Goal: Information Seeking & Learning: Compare options

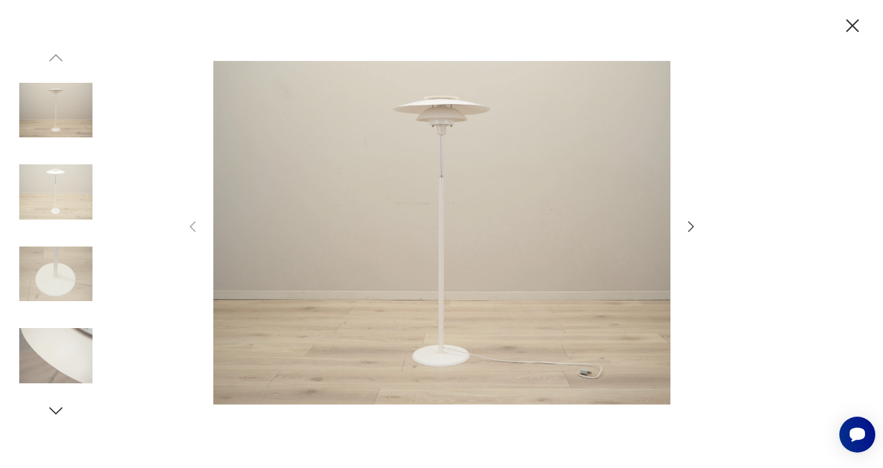
click at [849, 27] on icon "button" at bounding box center [852, 26] width 22 height 22
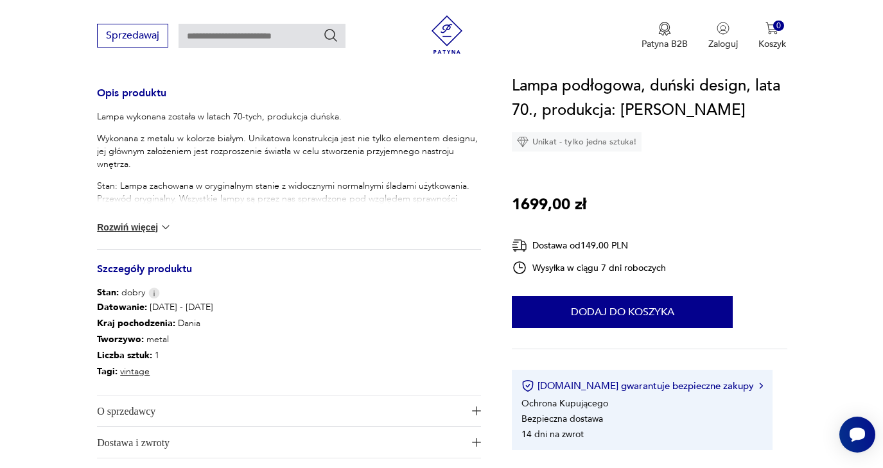
scroll to position [521, 0]
click at [143, 231] on button "Rozwiń więcej" at bounding box center [134, 227] width 74 height 13
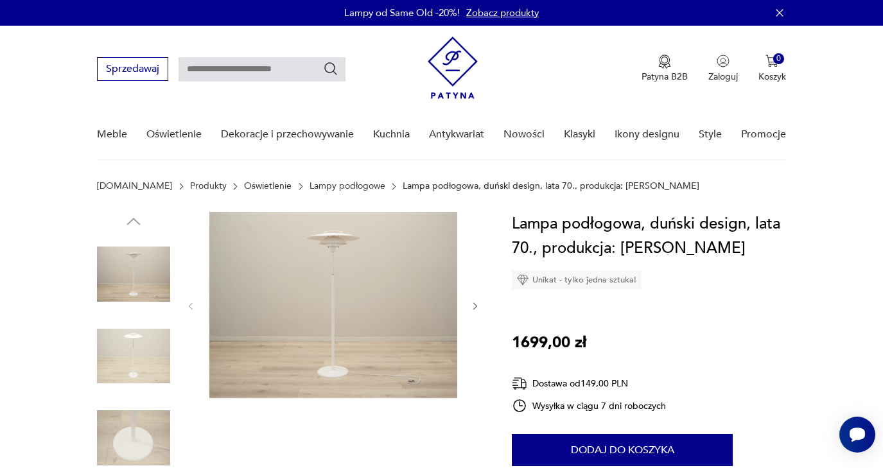
scroll to position [0, 0]
click at [333, 67] on icon "Szukaj" at bounding box center [330, 68] width 15 height 15
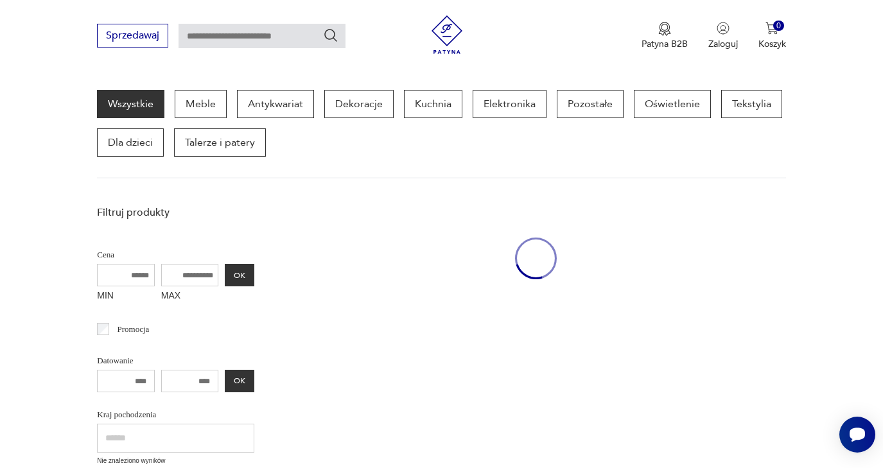
scroll to position [167, 0]
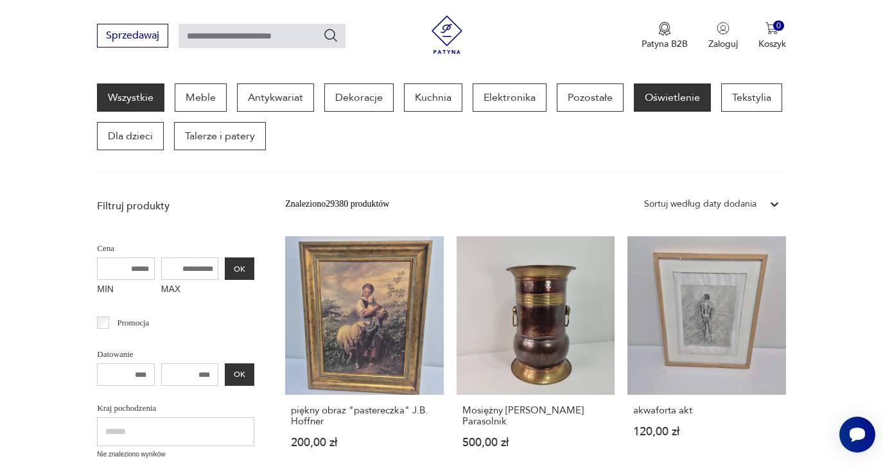
click at [651, 99] on p "Oświetlenie" at bounding box center [672, 97] width 77 height 28
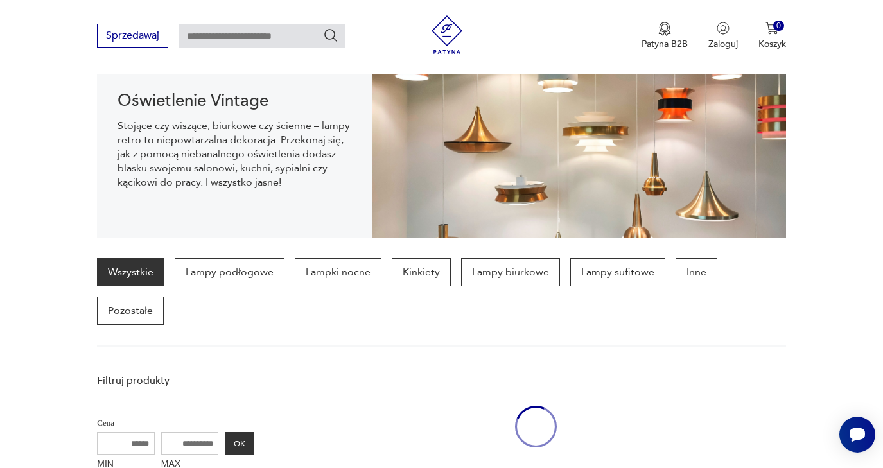
scroll to position [128, 0]
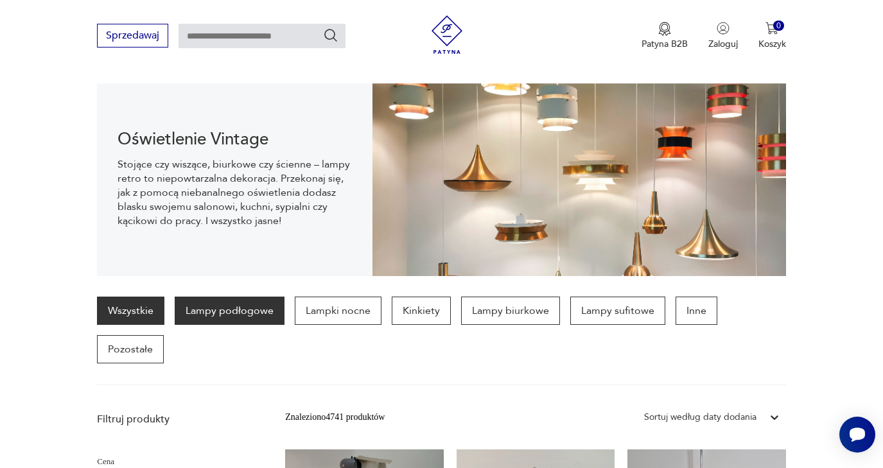
click at [259, 313] on p "Lampy podłogowe" at bounding box center [230, 311] width 110 height 28
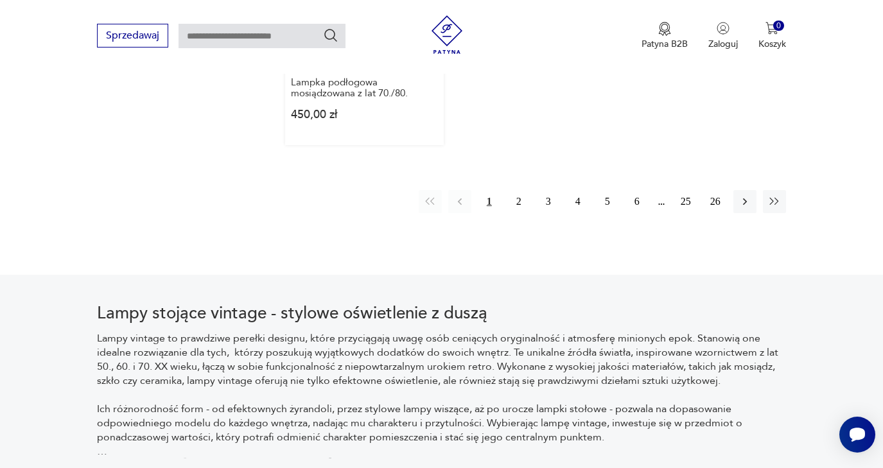
scroll to position [1986, 0]
click at [521, 215] on button "2" at bounding box center [518, 203] width 23 height 23
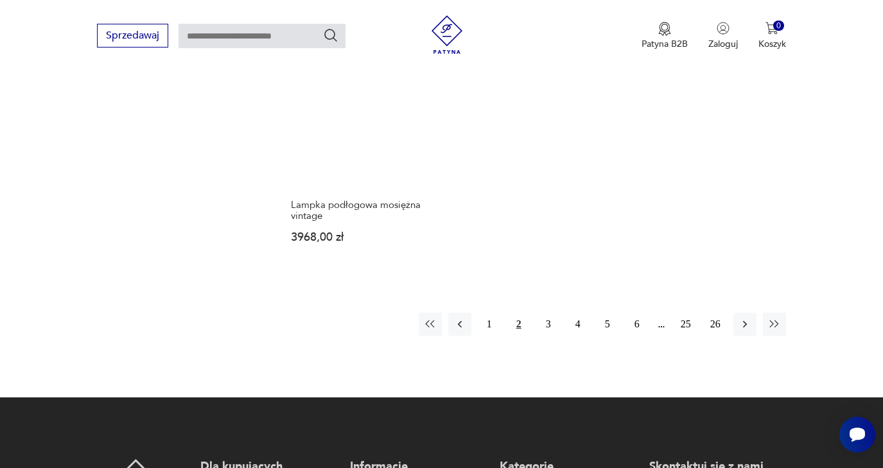
scroll to position [1866, 0]
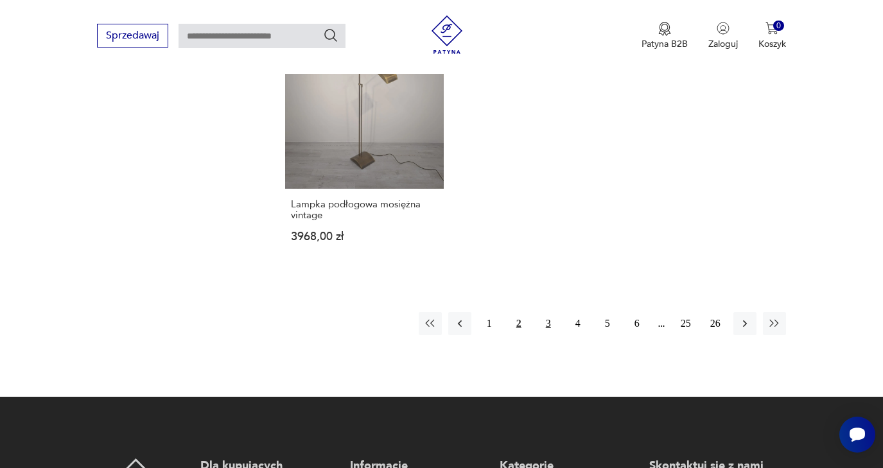
click at [549, 335] on button "3" at bounding box center [548, 323] width 23 height 23
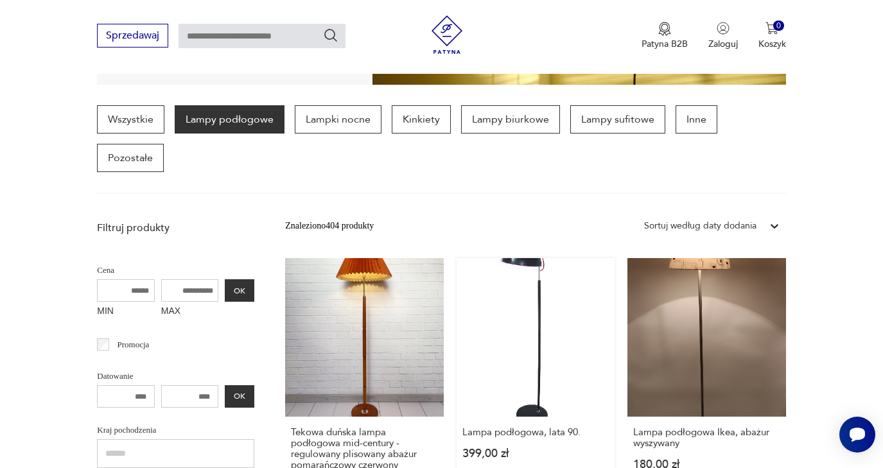
click at [513, 273] on link "Lampa podłogowa, lata 90. 399,00 zł" at bounding box center [536, 387] width 159 height 259
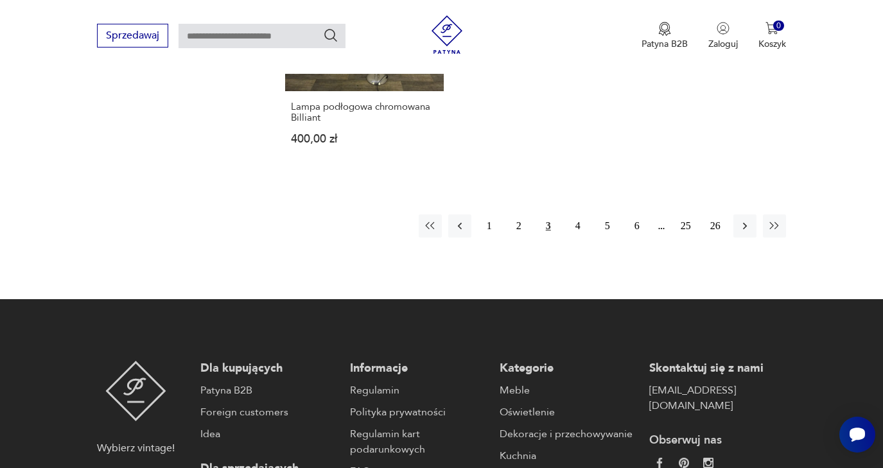
scroll to position [2031, 0]
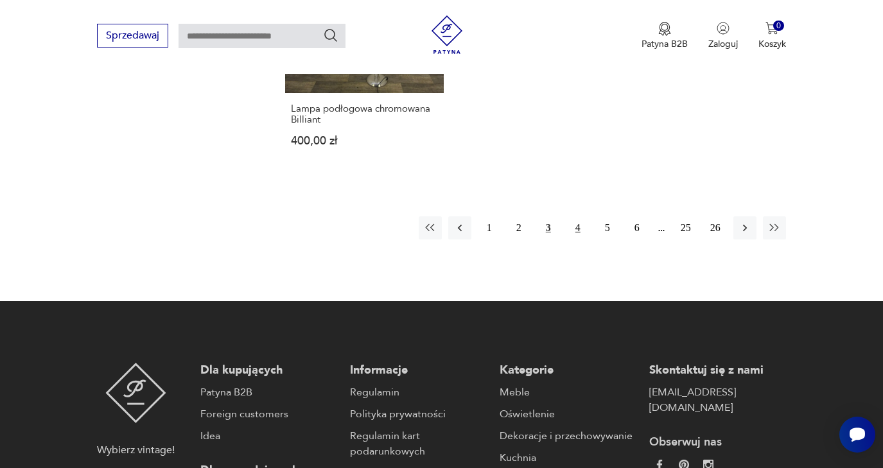
click at [579, 240] on button "4" at bounding box center [577, 227] width 23 height 23
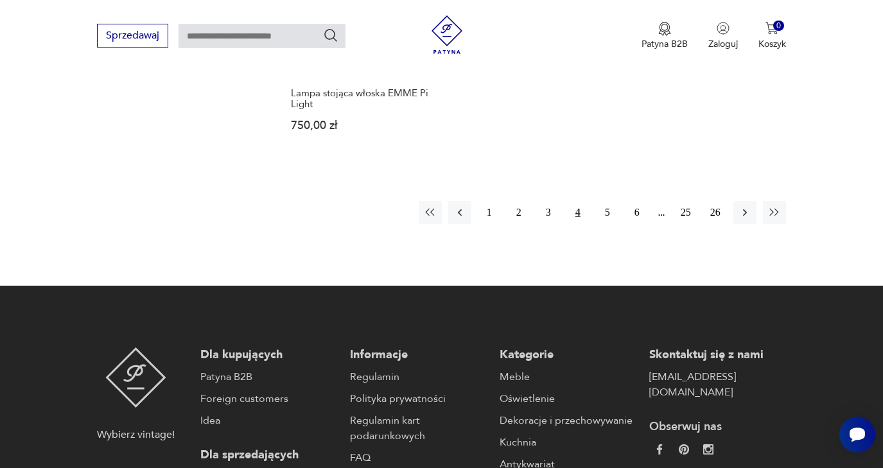
scroll to position [2001, 0]
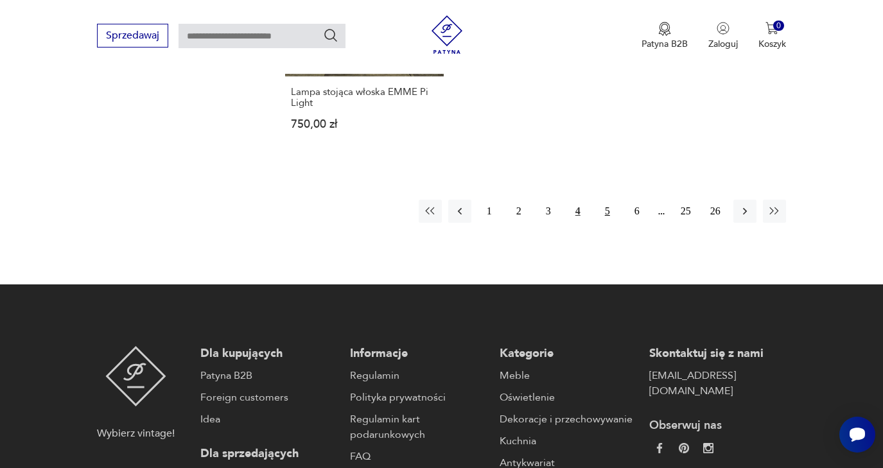
click at [609, 223] on button "5" at bounding box center [607, 211] width 23 height 23
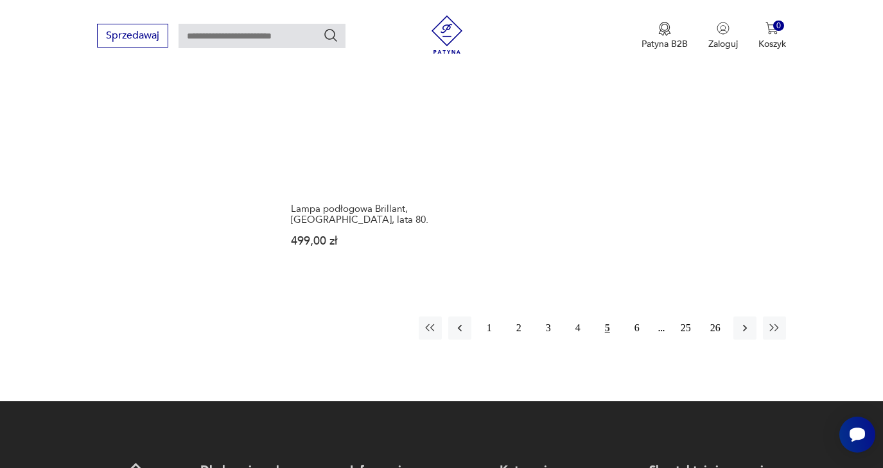
scroll to position [1862, 0]
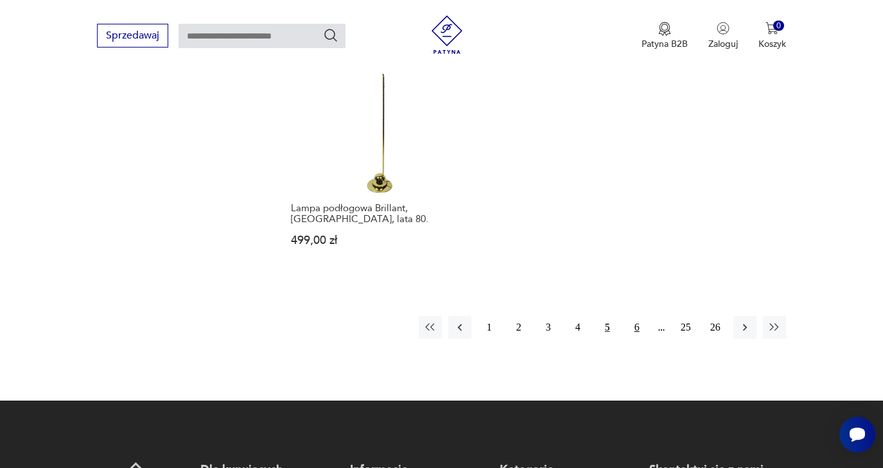
click at [638, 339] on button "6" at bounding box center [637, 327] width 23 height 23
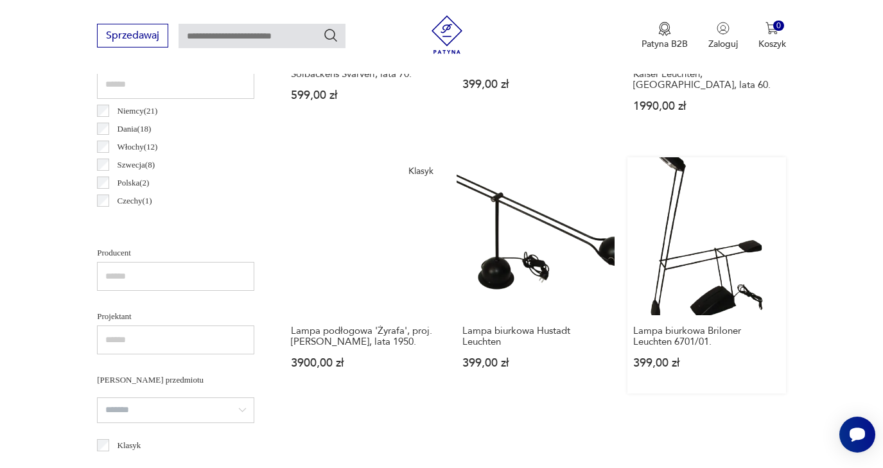
scroll to position [691, 0]
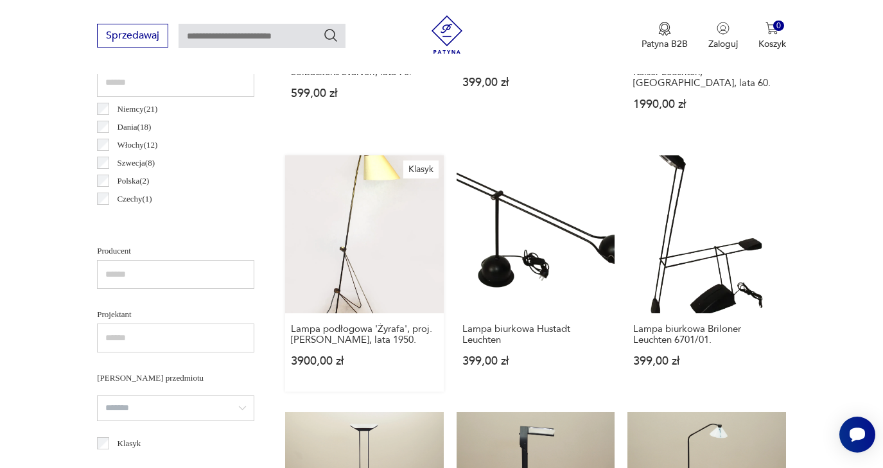
click at [358, 258] on link "Klasyk Lampa podłogowa 'Żyrafa', proj. J. Hurka, Napako, lata 1950. 3900,00 zł" at bounding box center [364, 273] width 159 height 237
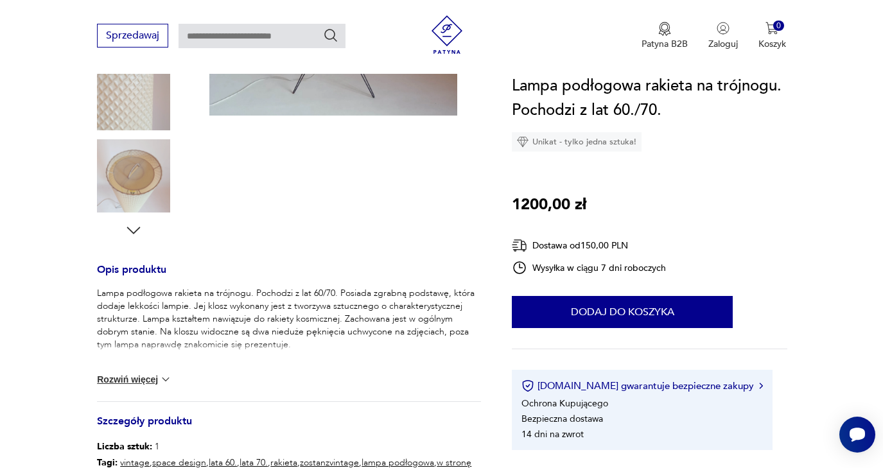
scroll to position [346, 0]
click at [166, 376] on img at bounding box center [165, 378] width 13 height 13
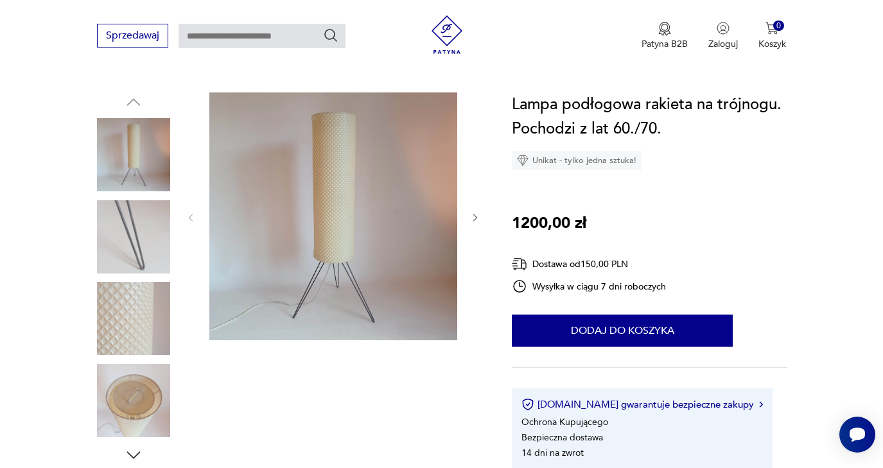
scroll to position [121, 0]
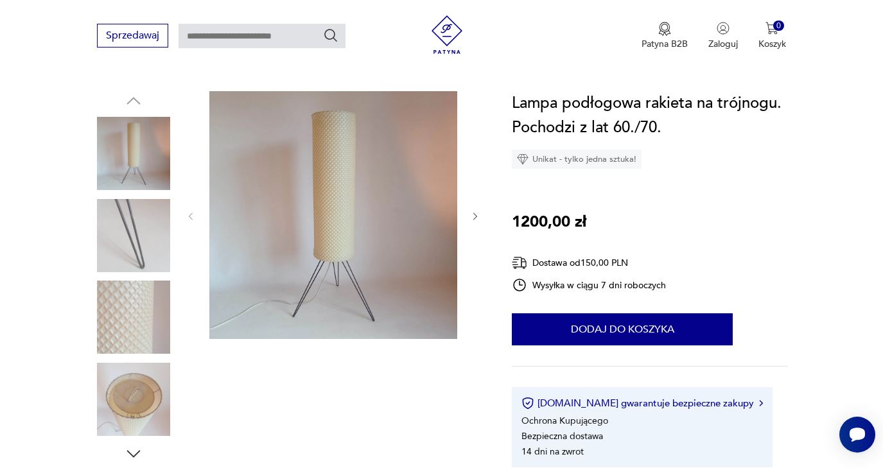
click at [484, 221] on section "Opis produktu Lampa podłogowa rakieta na trójnogu. Pochodzi z lat 60/70. Posiad…" at bounding box center [441, 460] width 883 height 739
click at [477, 218] on icon "button" at bounding box center [475, 216] width 11 height 11
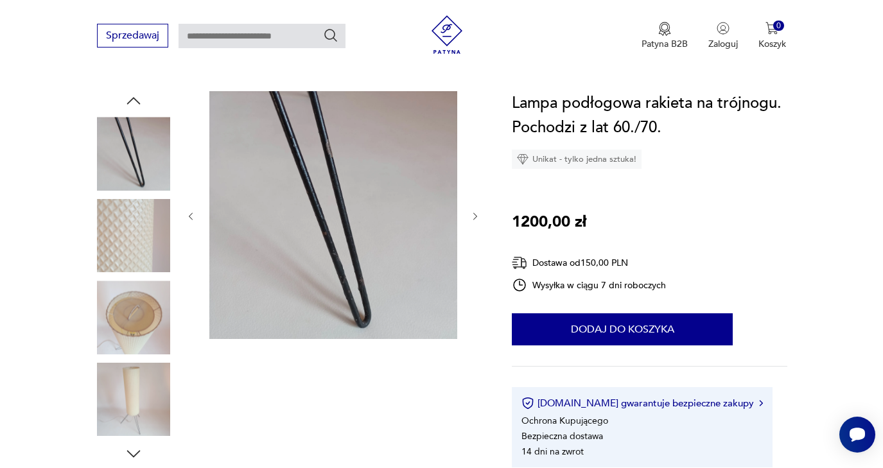
click at [477, 218] on icon "button" at bounding box center [475, 216] width 11 height 11
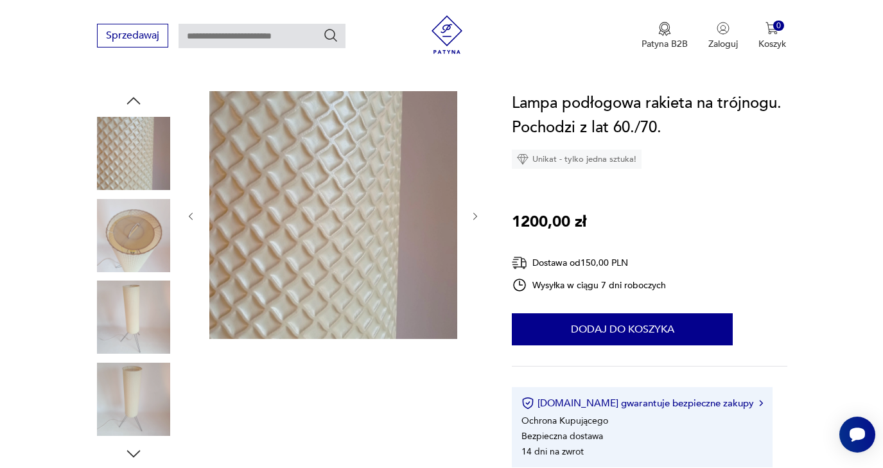
click at [477, 218] on icon "button" at bounding box center [475, 216] width 11 height 11
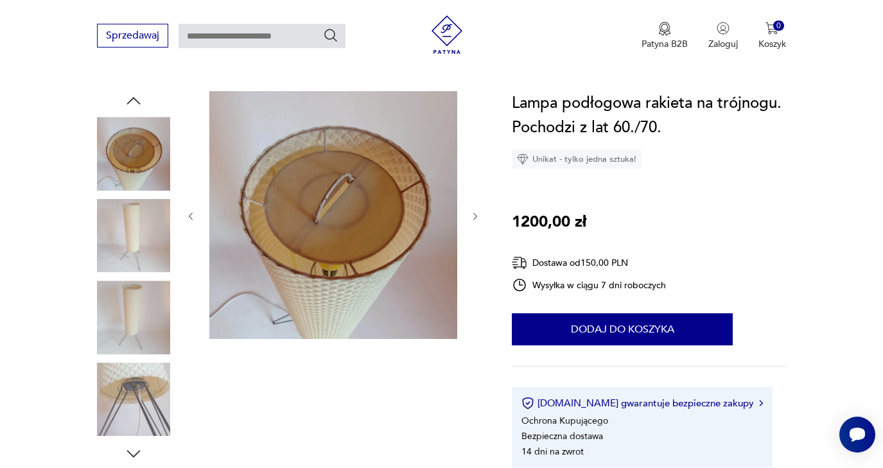
click at [477, 218] on icon "button" at bounding box center [475, 216] width 11 height 11
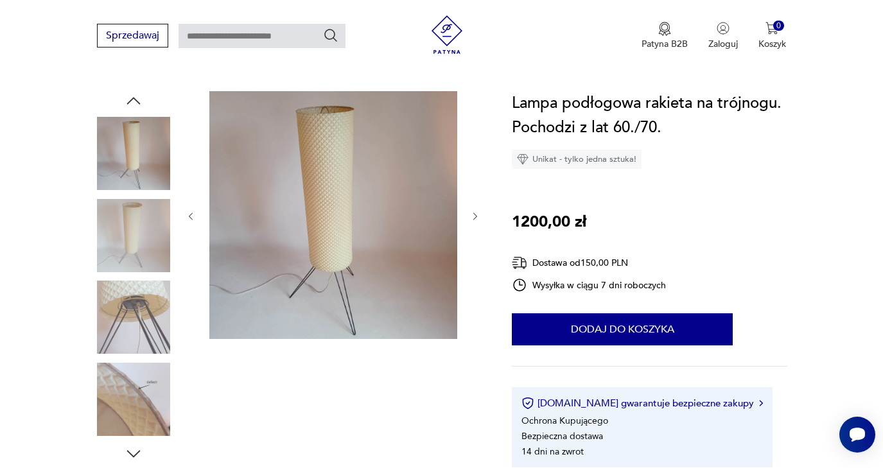
click at [477, 218] on icon "button" at bounding box center [475, 216] width 11 height 11
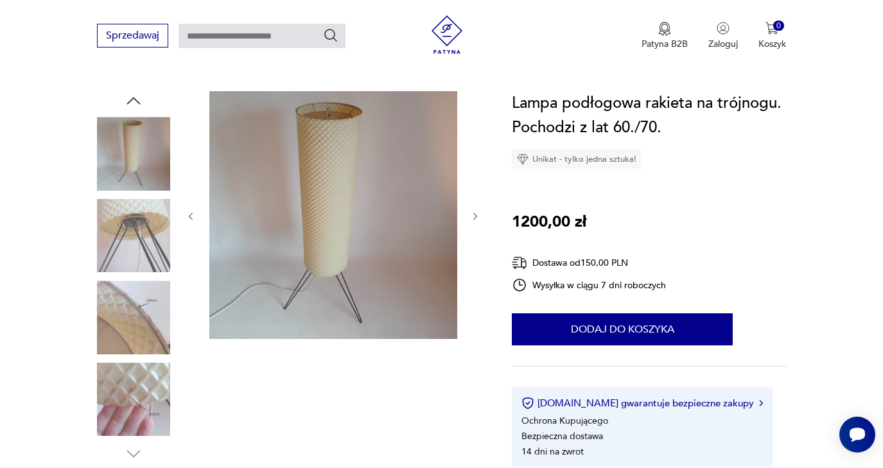
click at [477, 218] on icon "button" at bounding box center [475, 216] width 11 height 11
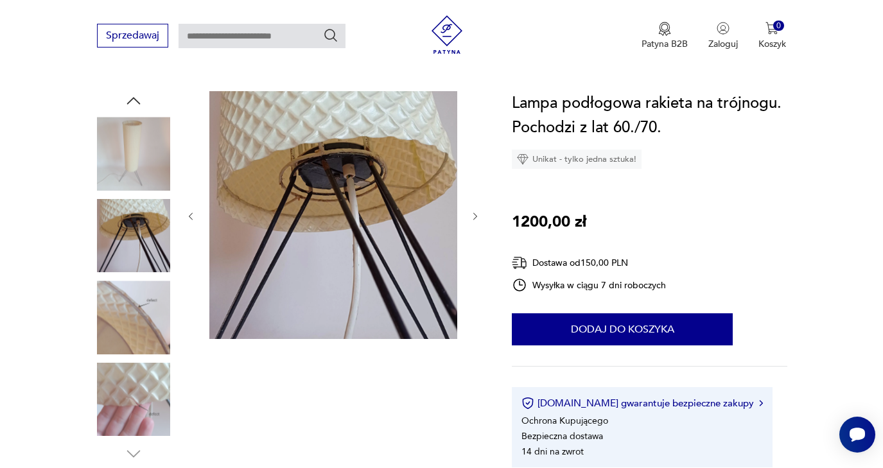
click at [477, 218] on icon "button" at bounding box center [475, 216] width 11 height 11
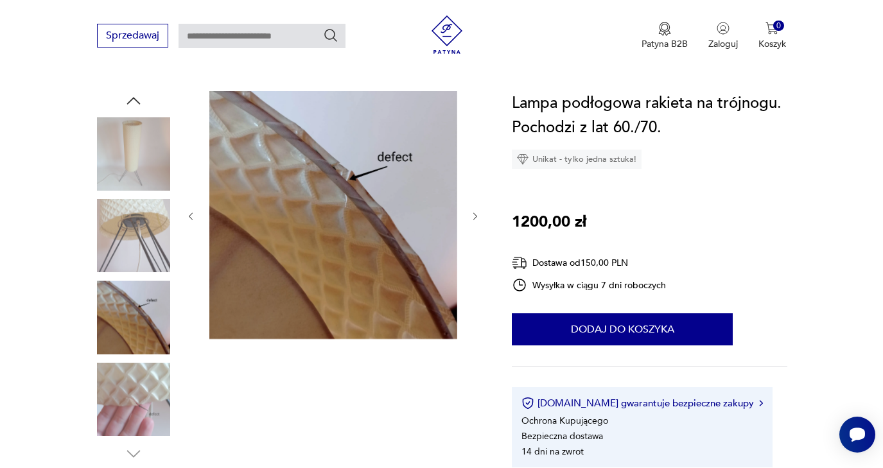
click at [477, 218] on icon "button" at bounding box center [475, 216] width 11 height 11
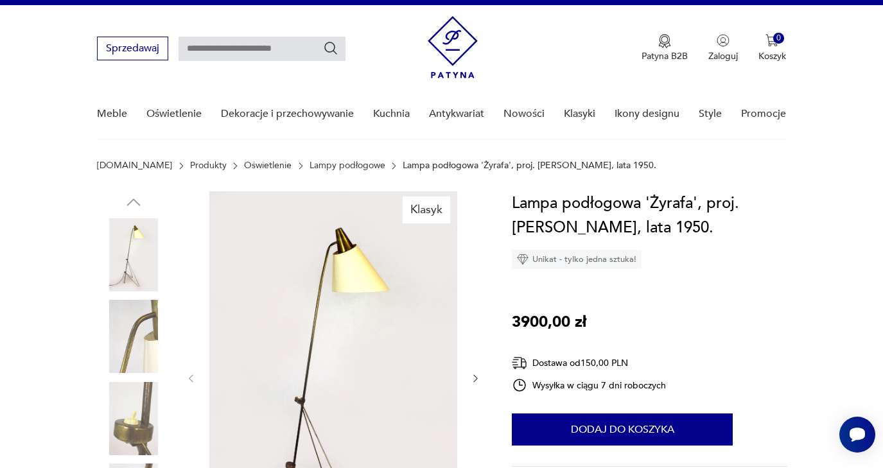
scroll to position [21, 0]
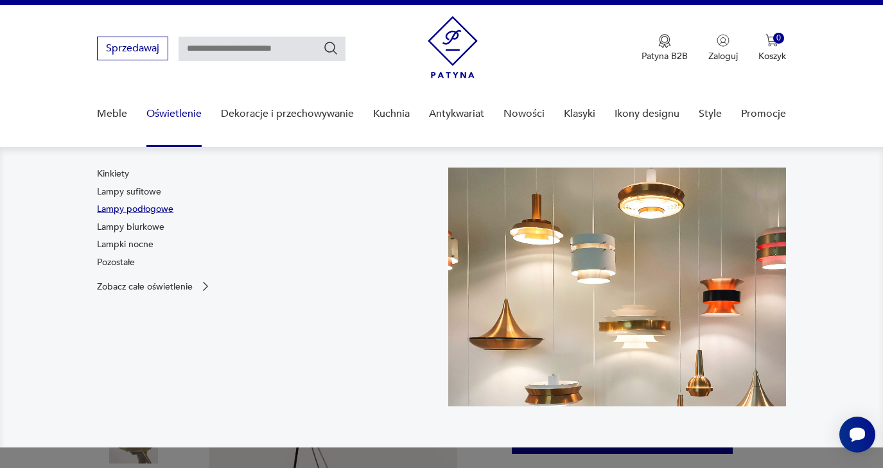
click at [130, 207] on link "Lampy podłogowe" at bounding box center [135, 209] width 76 height 13
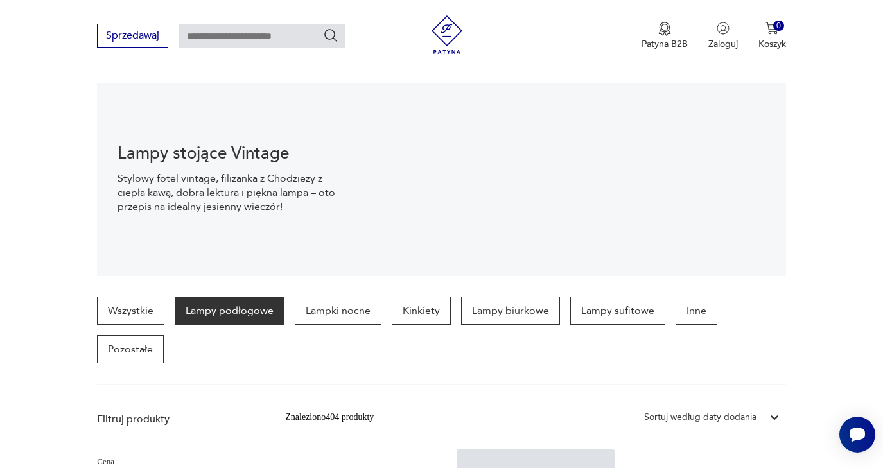
scroll to position [893, 0]
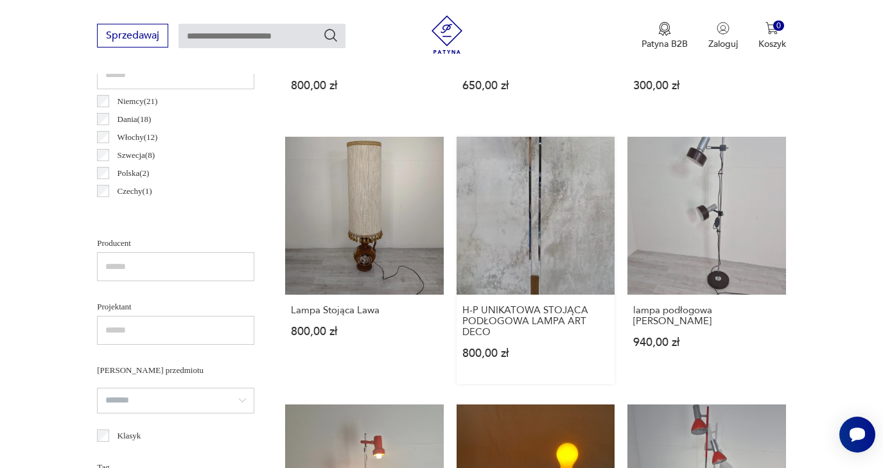
click at [482, 267] on link "H-P UNIKATOWA STOJĄCA PODŁOGOWA LAMPA ART DECO 800,00 zł" at bounding box center [536, 261] width 159 height 248
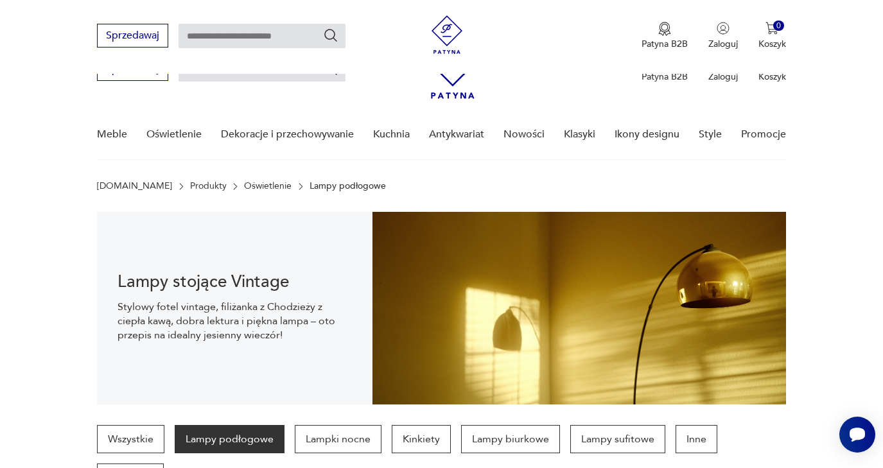
scroll to position [588, 0]
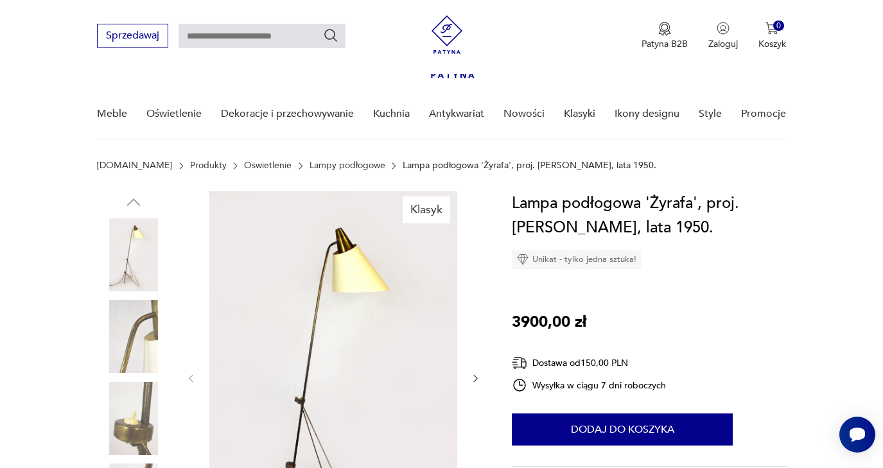
scroll to position [215, 0]
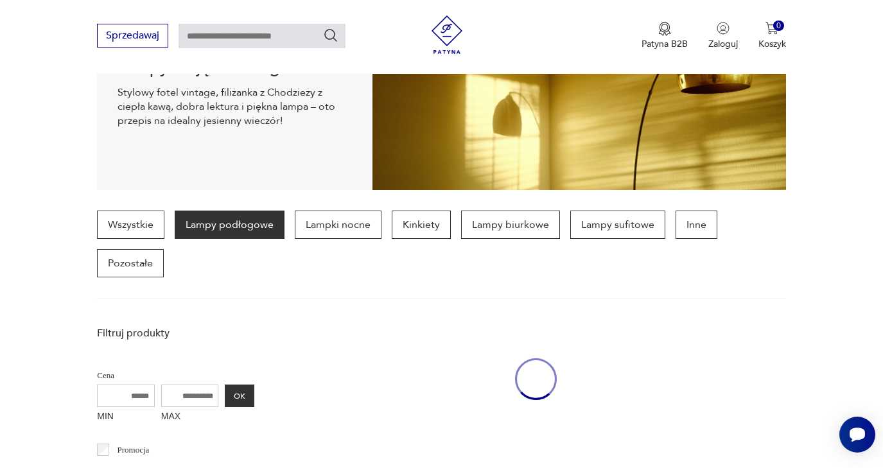
scroll to position [642, 0]
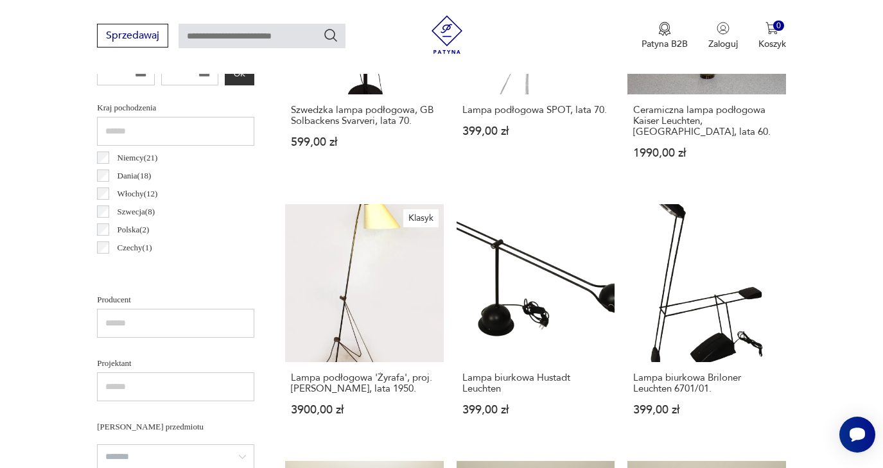
click at [227, 36] on input "text" at bounding box center [262, 36] width 167 height 24
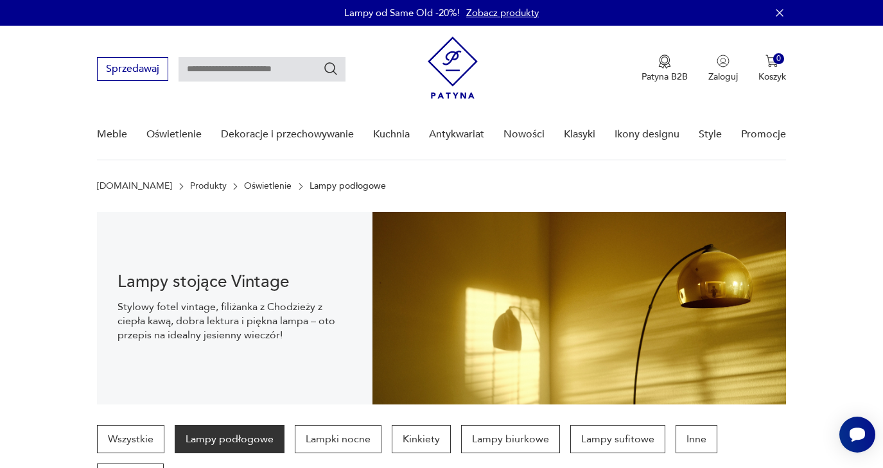
scroll to position [0, 0]
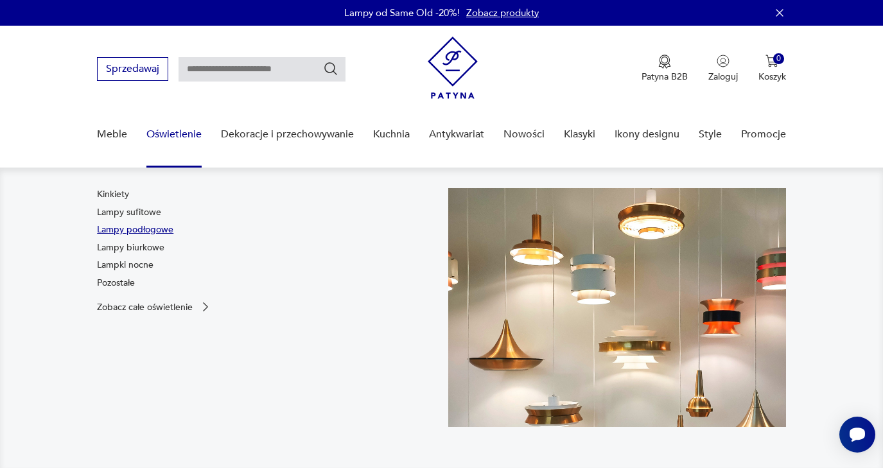
click at [146, 227] on link "Lampy podłogowe" at bounding box center [135, 229] width 76 height 13
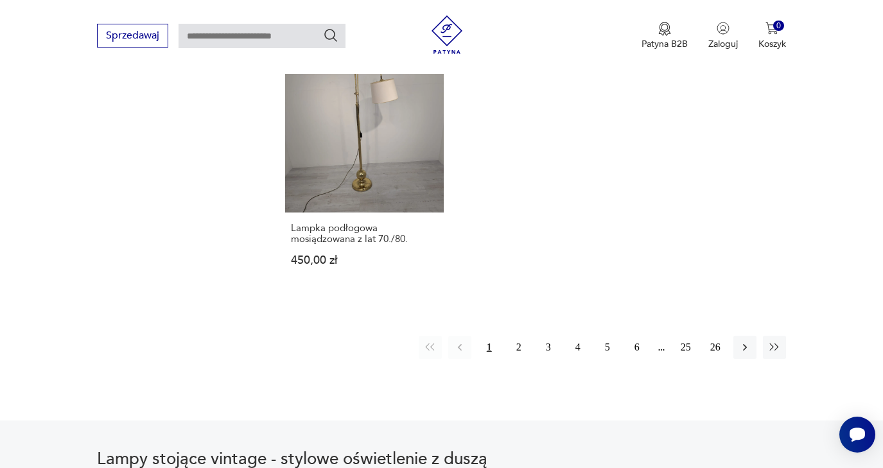
scroll to position [1843, 0]
click at [518, 359] on button "2" at bounding box center [518, 347] width 23 height 23
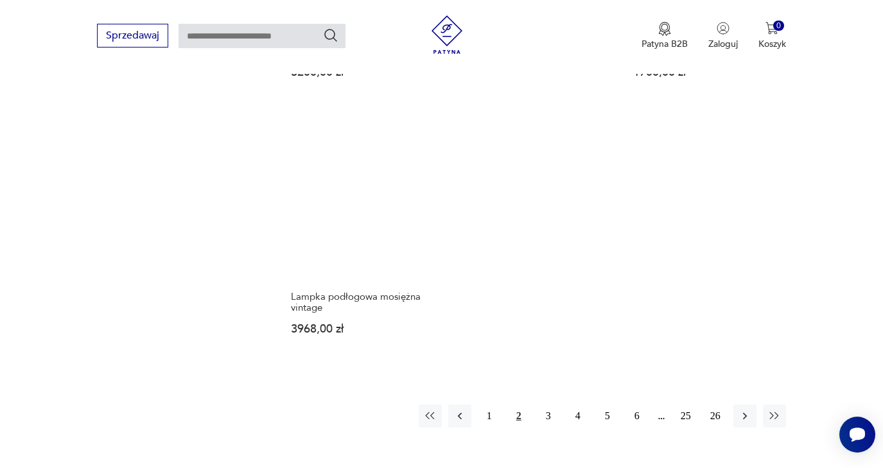
scroll to position [1895, 0]
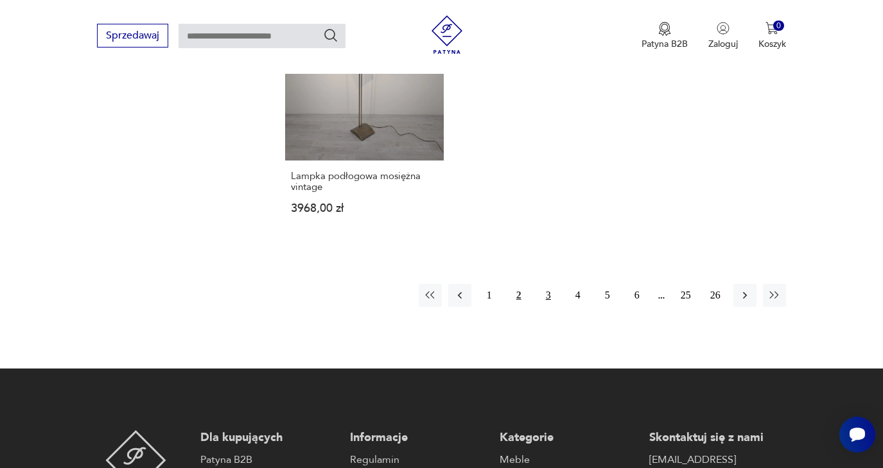
click at [547, 307] on button "3" at bounding box center [548, 295] width 23 height 23
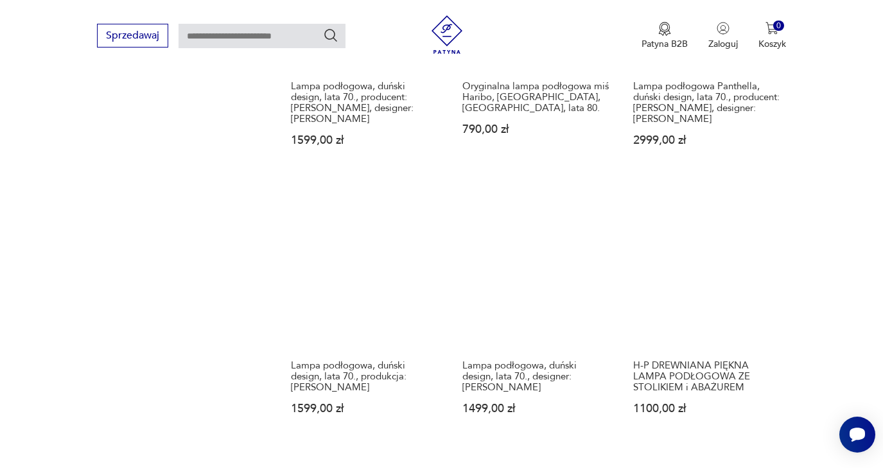
scroll to position [1508, 0]
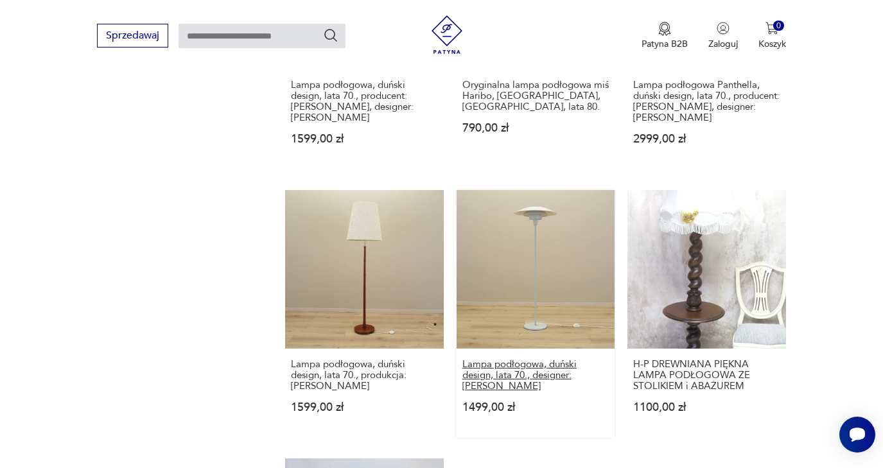
click at [500, 383] on h3 "Lampa podłogowa, duński design, lata 70., designer: [PERSON_NAME]" at bounding box center [535, 375] width 147 height 33
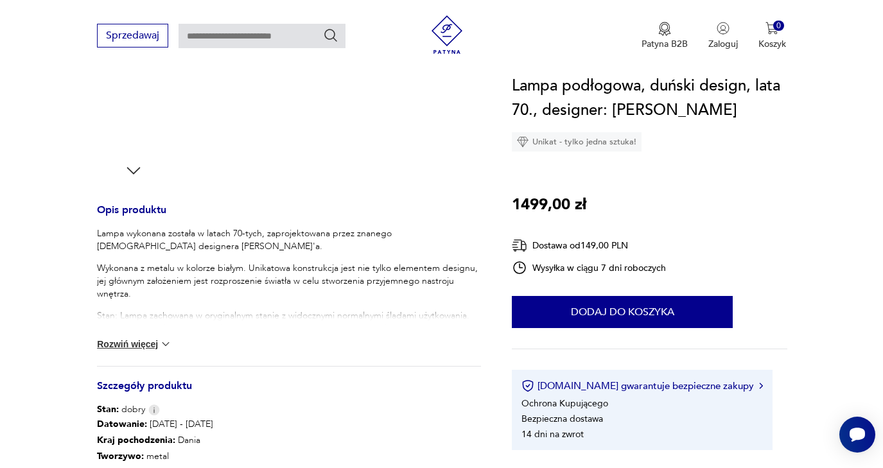
scroll to position [403, 0]
click at [167, 345] on img at bounding box center [165, 344] width 13 height 13
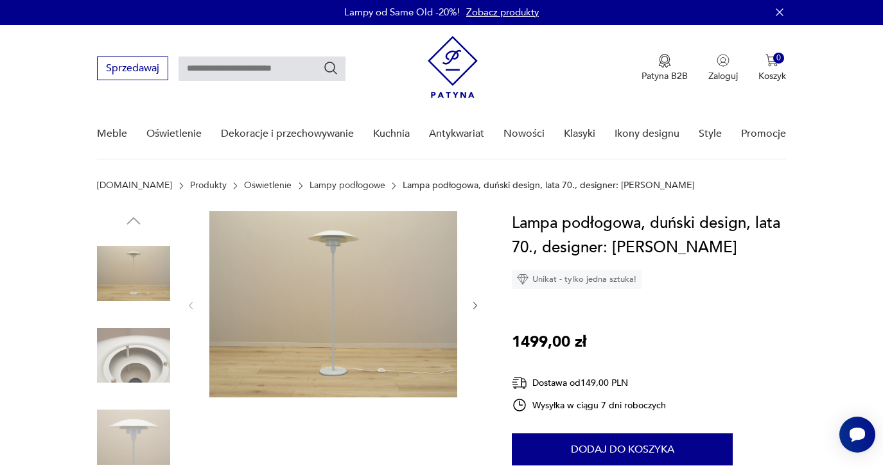
scroll to position [1, 0]
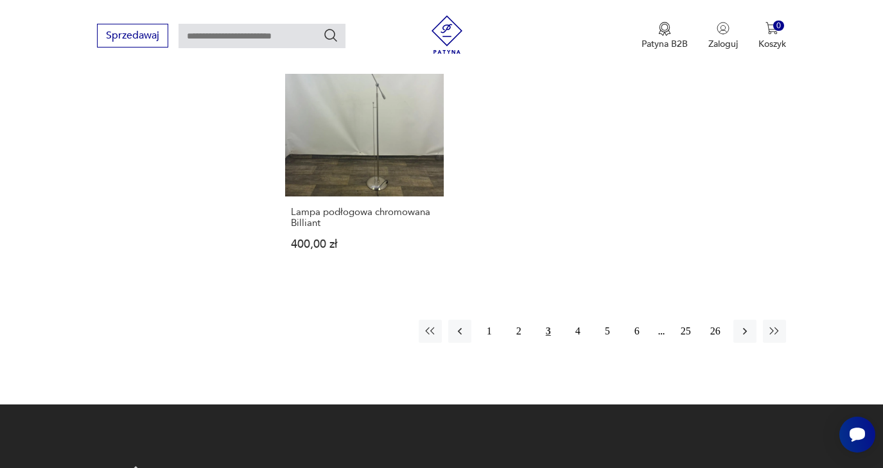
scroll to position [1932, 0]
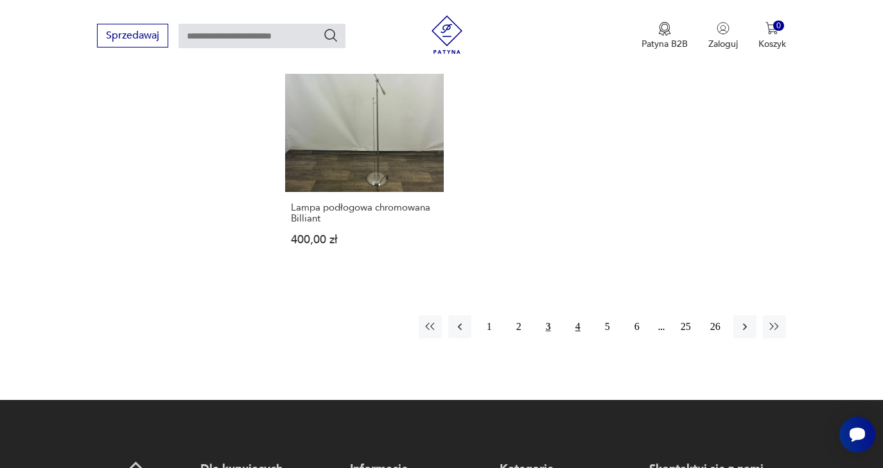
click at [576, 338] on button "4" at bounding box center [577, 326] width 23 height 23
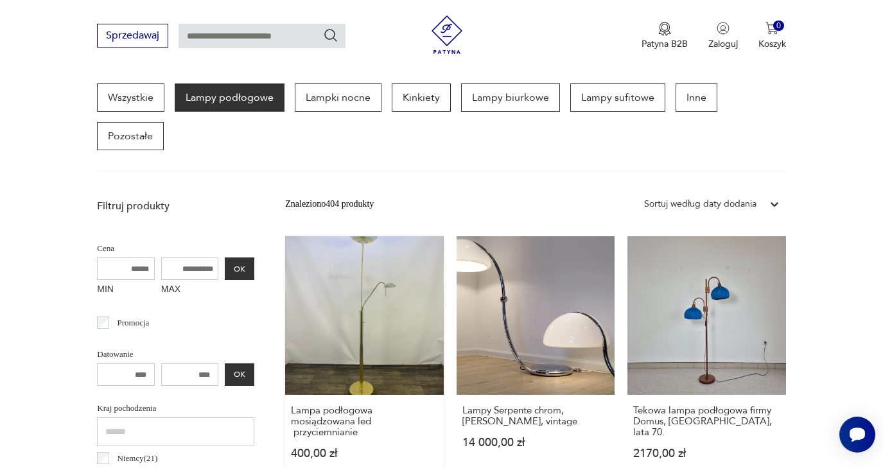
click at [340, 351] on link "Lampa podłogowa mosiądzowana led przyciemnianie 400,00 zł" at bounding box center [364, 360] width 159 height 248
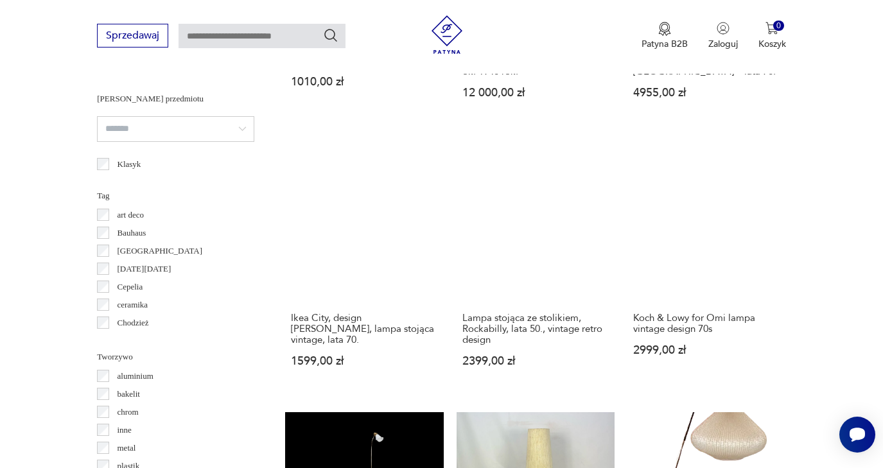
scroll to position [975, 0]
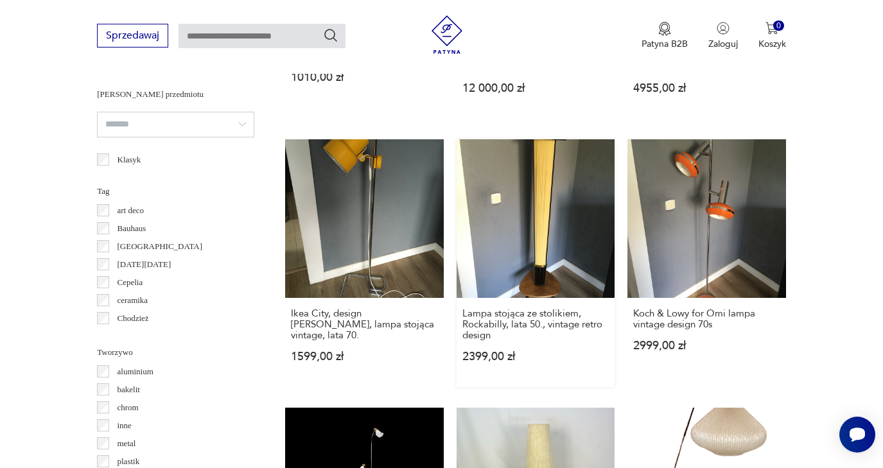
click at [524, 220] on link "Lampa stojąca ze stolikiem, Rockabilly, lata 50., vintage retro design 2399,00 …" at bounding box center [536, 263] width 159 height 248
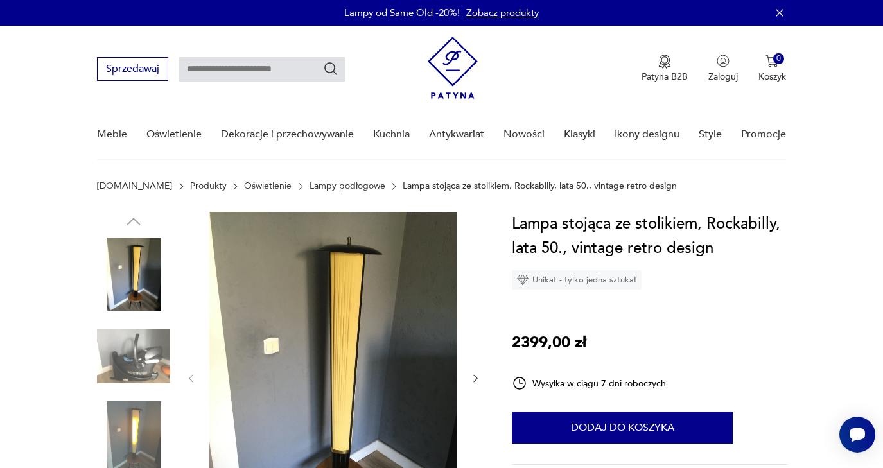
click at [142, 423] on img at bounding box center [133, 437] width 73 height 73
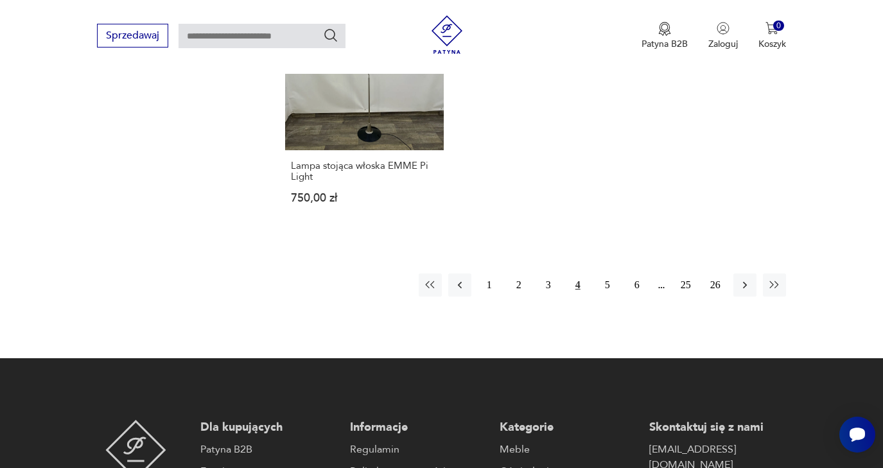
scroll to position [1923, 0]
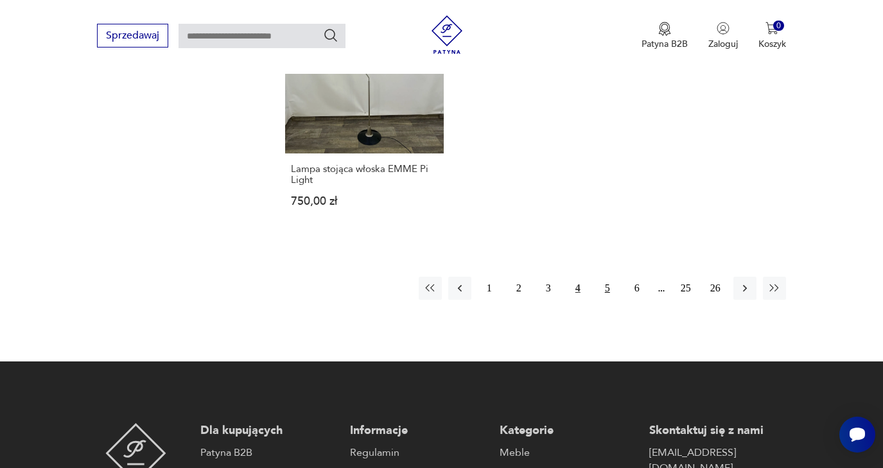
click at [607, 300] on button "5" at bounding box center [607, 288] width 23 height 23
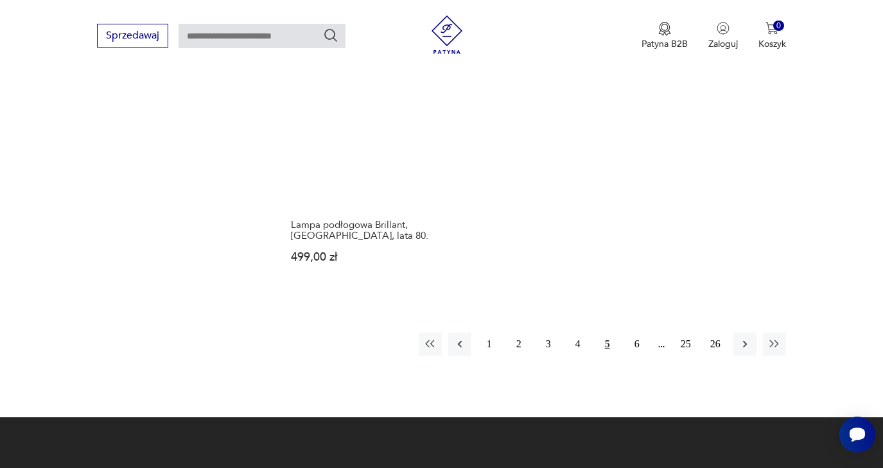
scroll to position [1846, 0]
click at [635, 356] on button "6" at bounding box center [637, 344] width 23 height 23
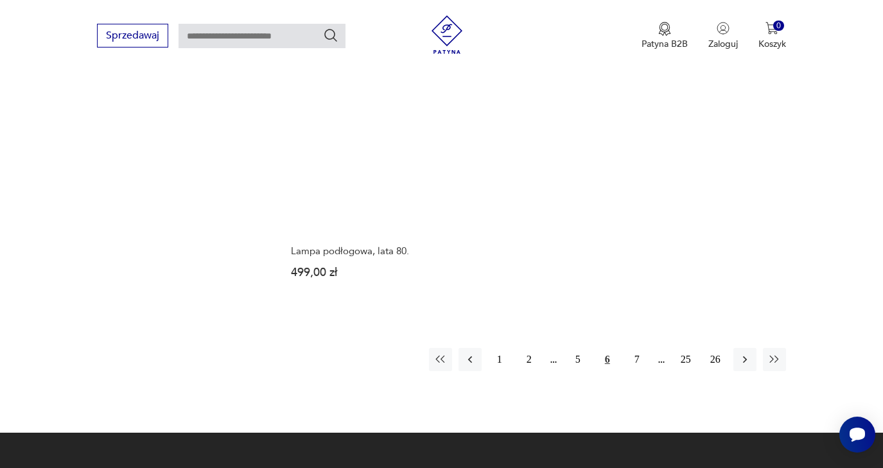
scroll to position [1844, 0]
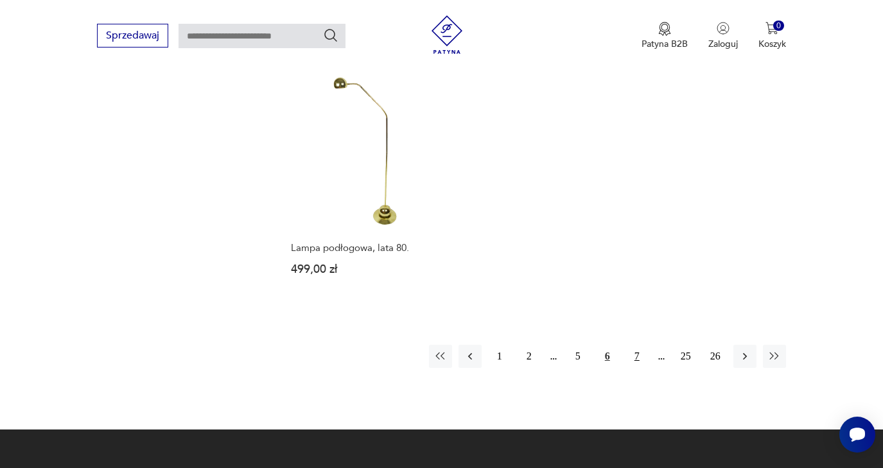
click at [637, 368] on button "7" at bounding box center [637, 356] width 23 height 23
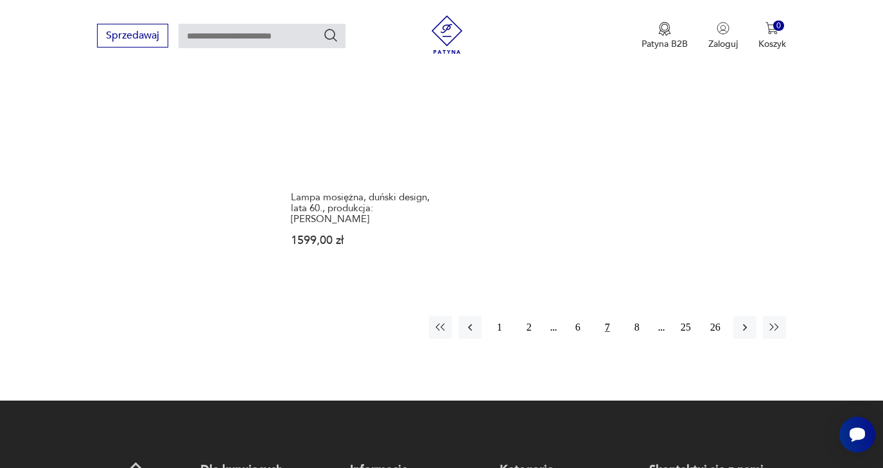
scroll to position [1875, 0]
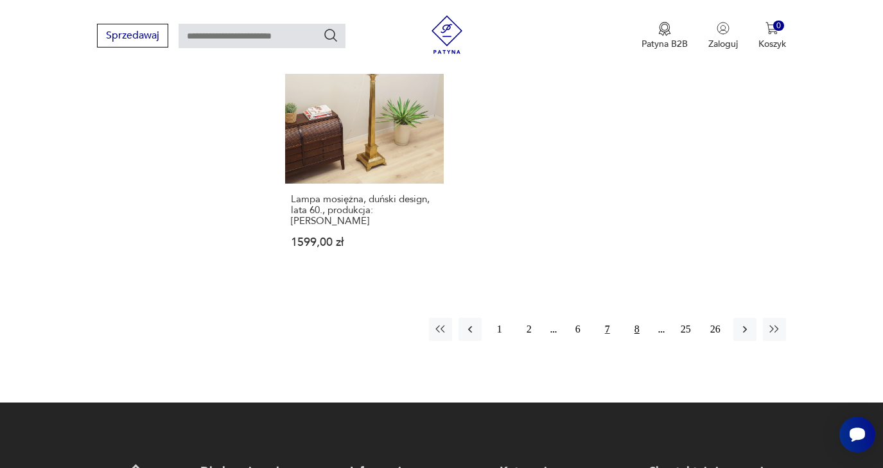
click at [638, 341] on button "8" at bounding box center [637, 329] width 23 height 23
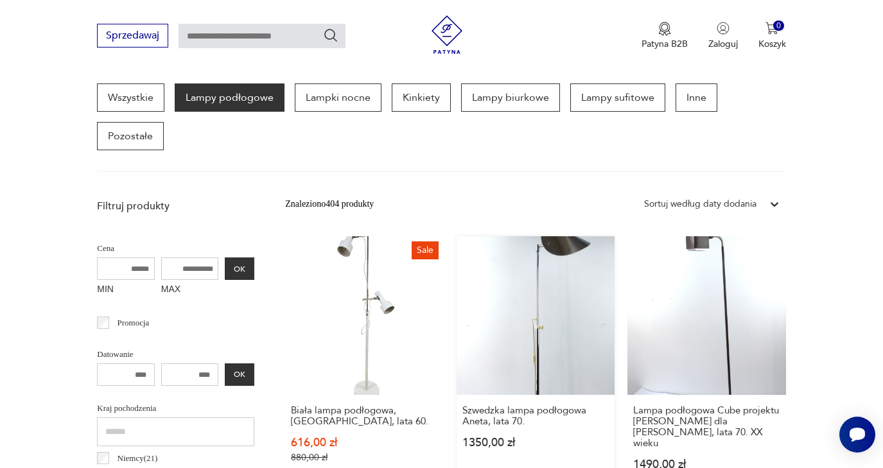
click at [536, 312] on link "Szwedzka lampa podłogowa Aneta, lata 70. 1350,00 zł" at bounding box center [536, 365] width 159 height 259
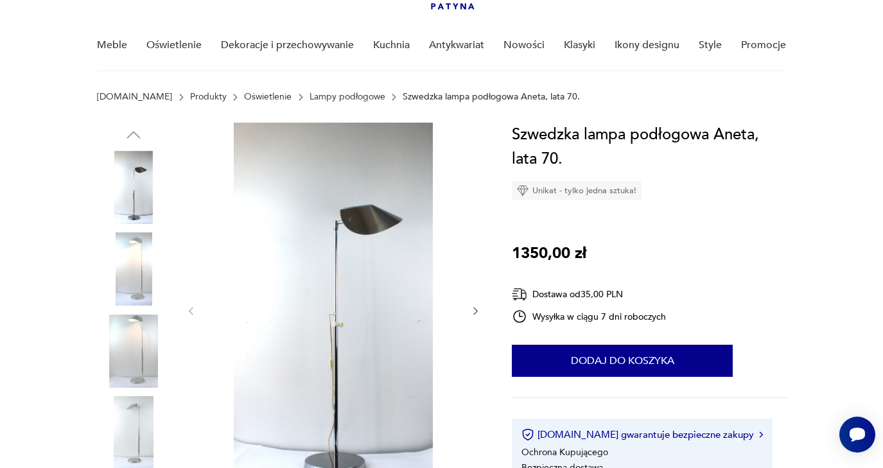
click at [475, 310] on icon "button" at bounding box center [475, 311] width 11 height 11
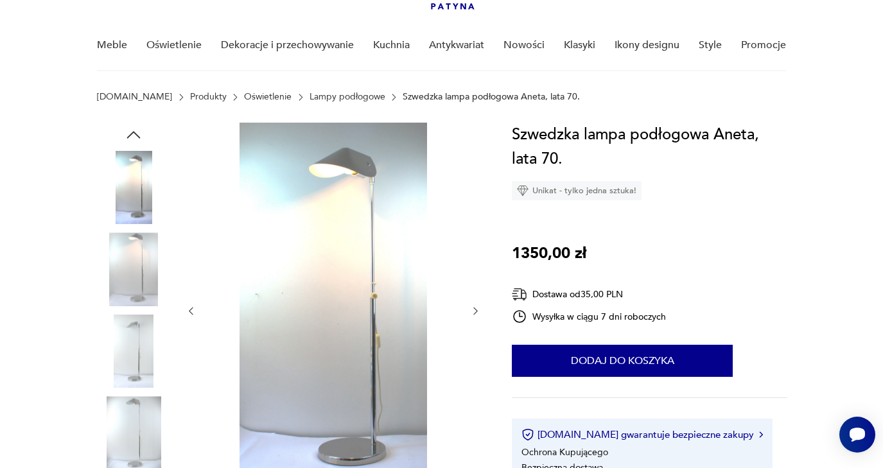
click at [475, 310] on icon "button" at bounding box center [475, 311] width 11 height 11
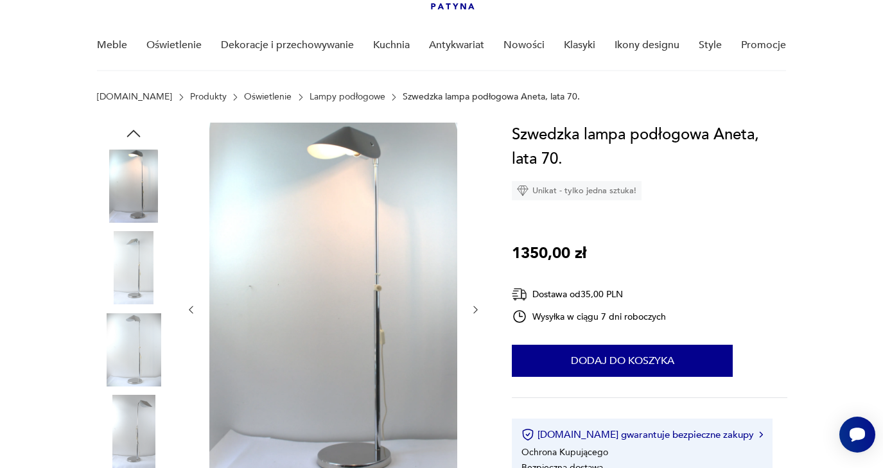
click at [475, 310] on icon "button" at bounding box center [475, 309] width 11 height 11
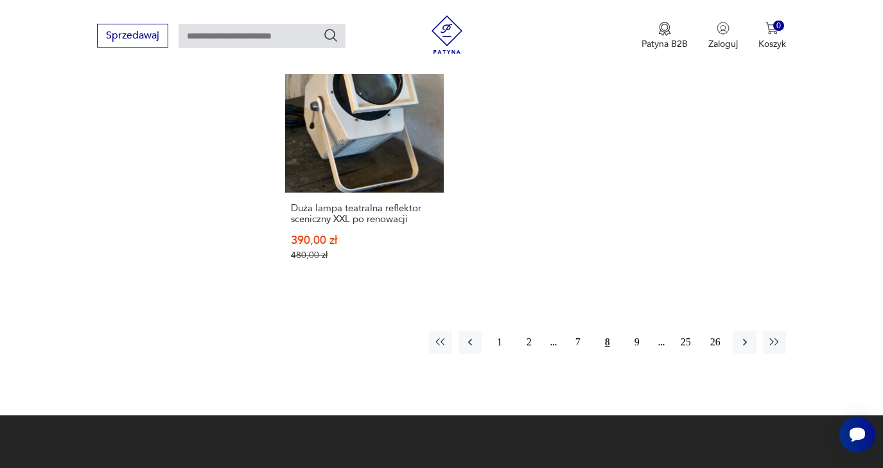
scroll to position [1882, 0]
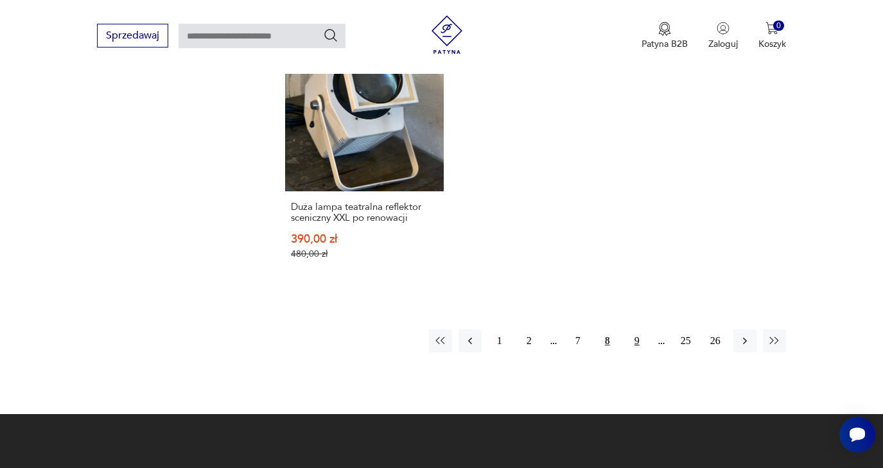
click at [638, 353] on button "9" at bounding box center [637, 340] width 23 height 23
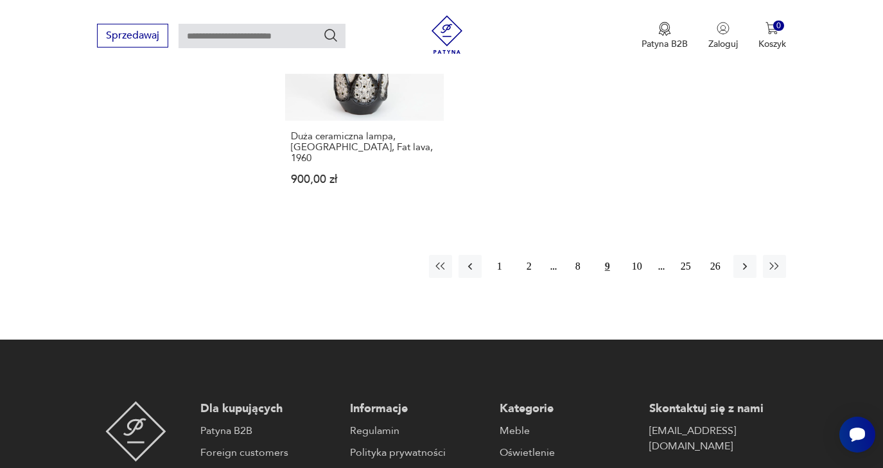
scroll to position [1938, 0]
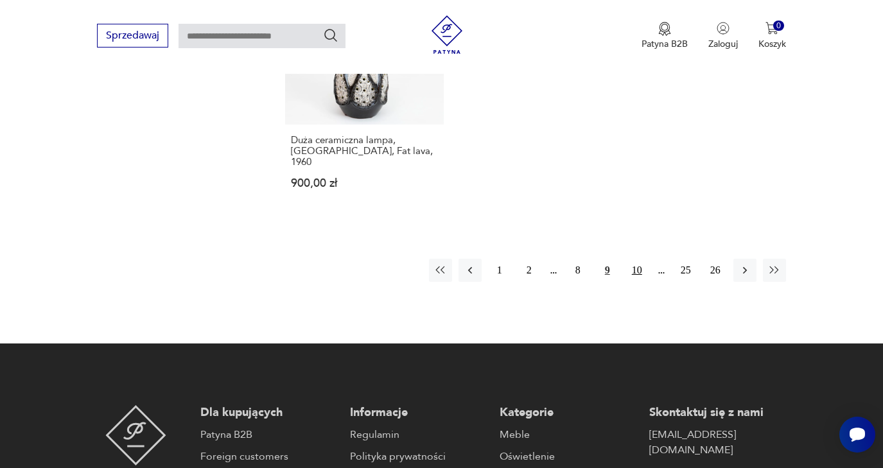
click at [635, 282] on button "10" at bounding box center [637, 270] width 23 height 23
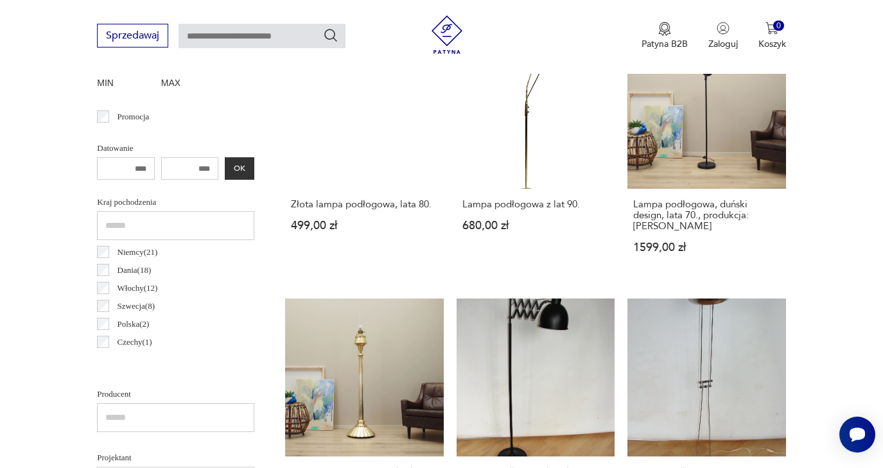
scroll to position [649, 0]
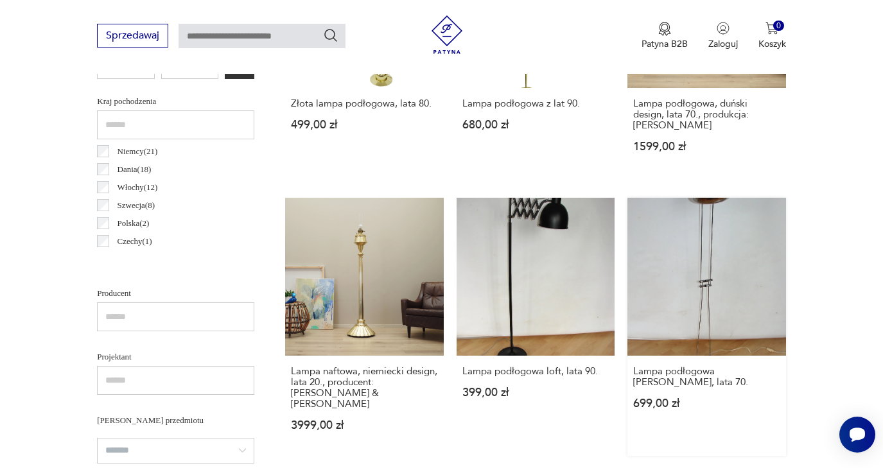
click at [710, 259] on link "Lampa podłogowa [PERSON_NAME], lata 70. 699,00 zł" at bounding box center [706, 327] width 159 height 259
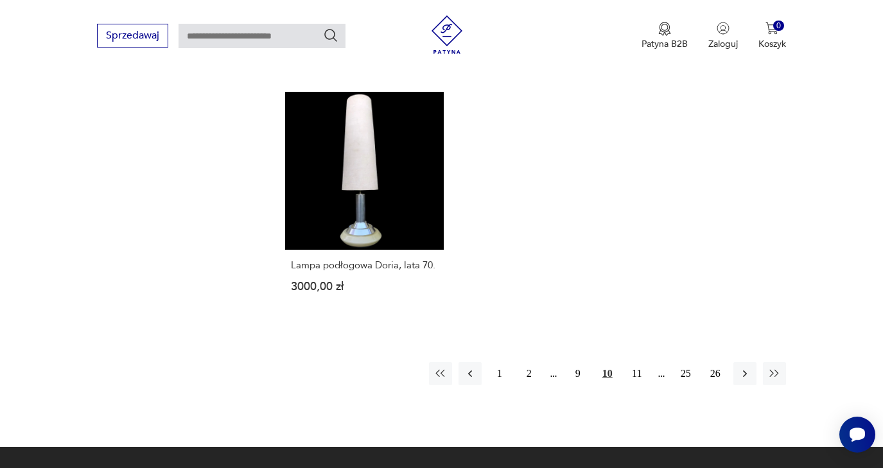
scroll to position [1833, 0]
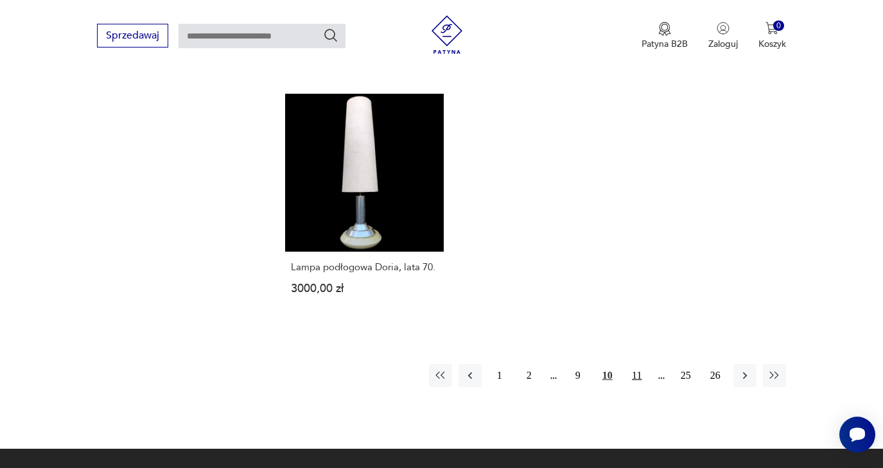
click at [636, 387] on button "11" at bounding box center [637, 375] width 23 height 23
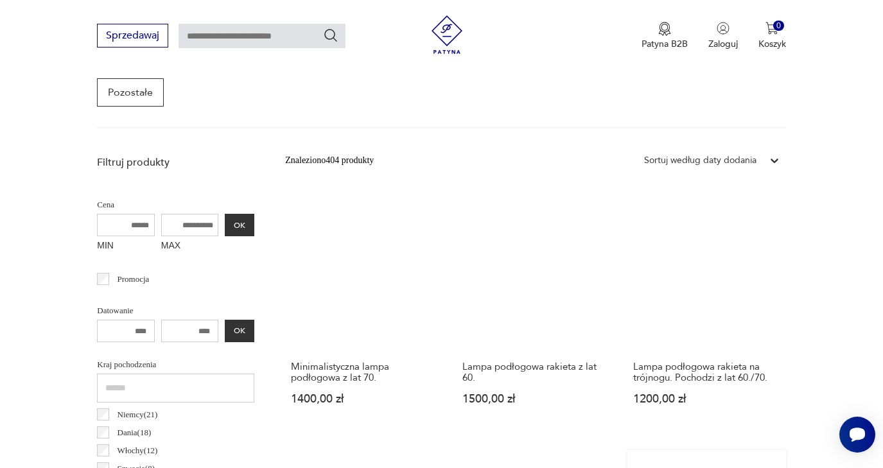
scroll to position [489, 0]
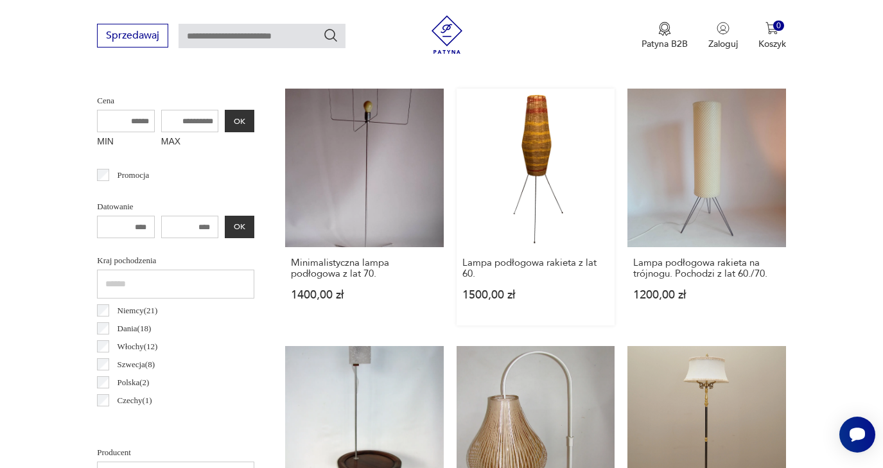
click at [515, 149] on link "Lampa podłogowa rakieta z lat 60. 1500,00 zł" at bounding box center [536, 207] width 159 height 237
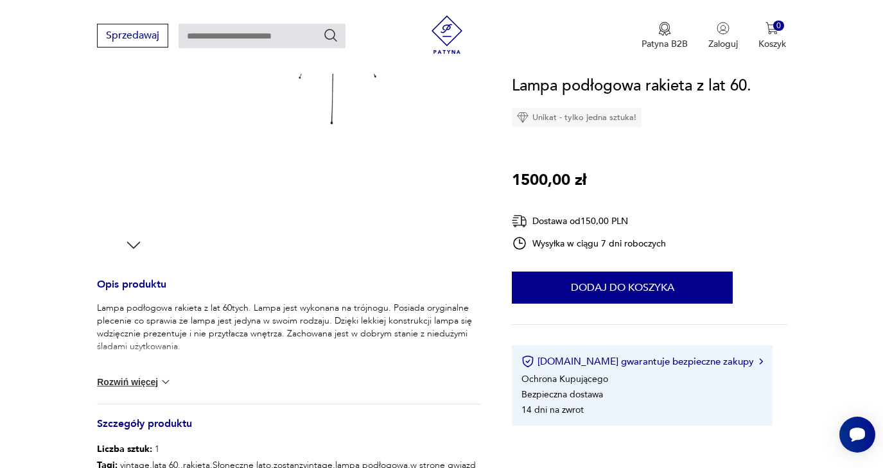
scroll to position [328, 0]
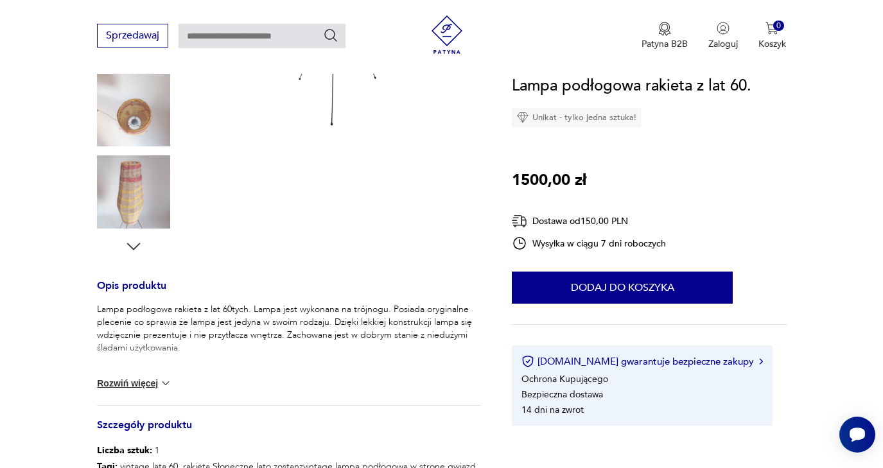
click at [167, 382] on img at bounding box center [165, 383] width 13 height 13
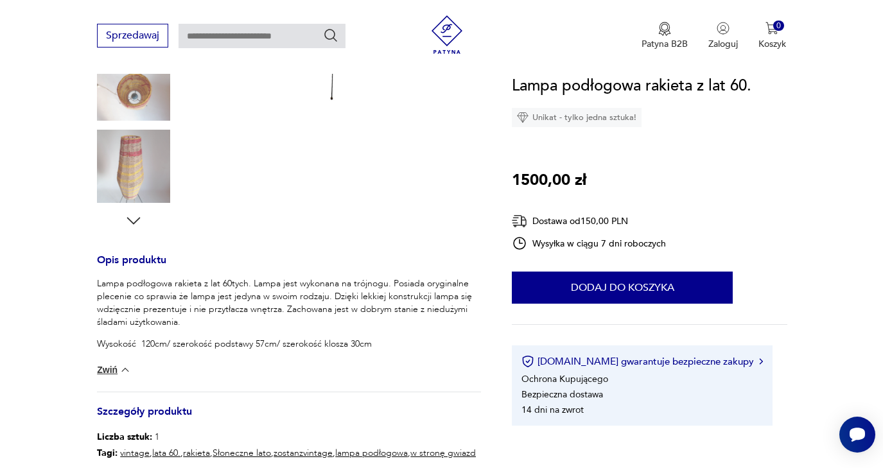
scroll to position [356, 0]
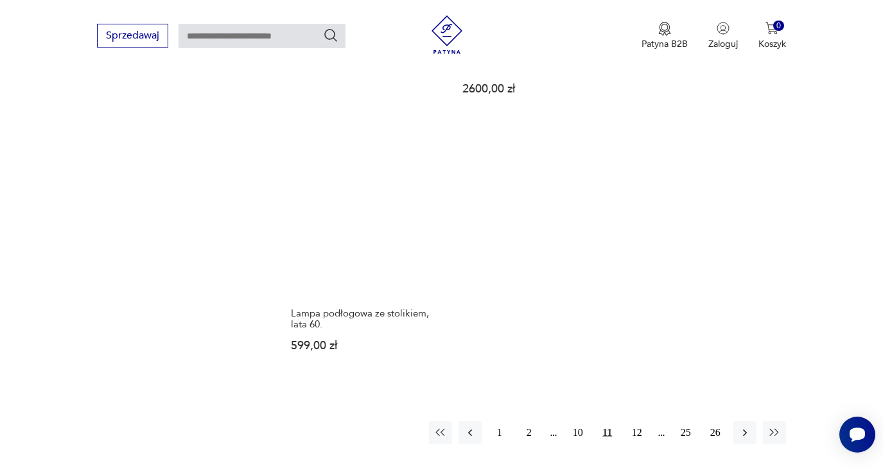
scroll to position [1789, 0]
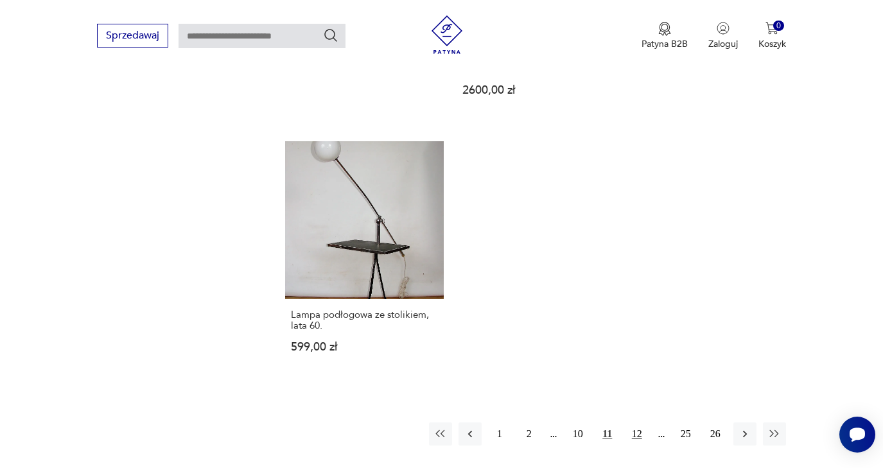
click at [636, 446] on button "12" at bounding box center [637, 434] width 23 height 23
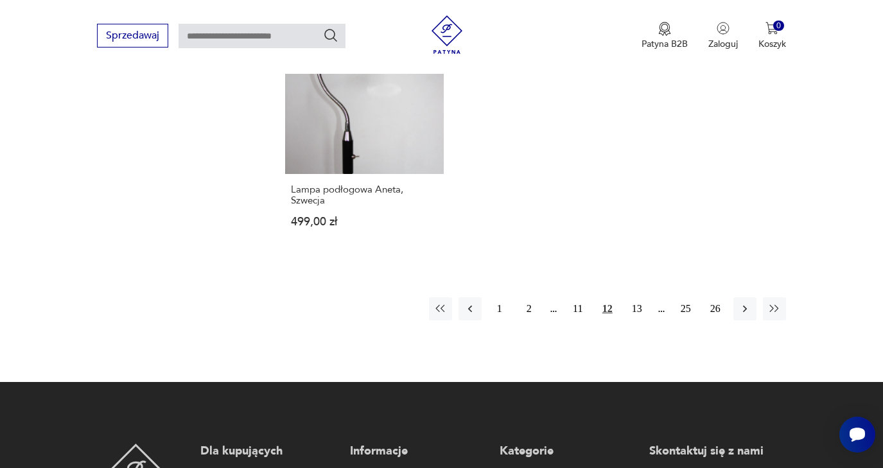
scroll to position [1882, 0]
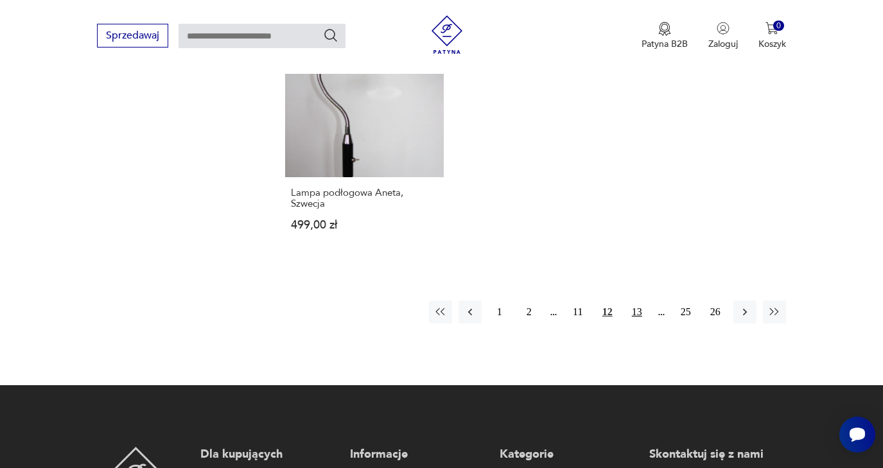
click at [637, 316] on button "13" at bounding box center [637, 312] width 23 height 23
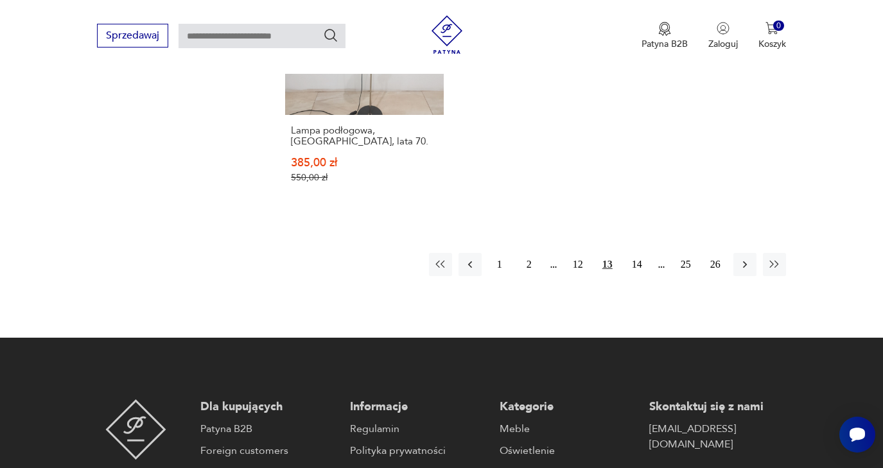
scroll to position [1932, 0]
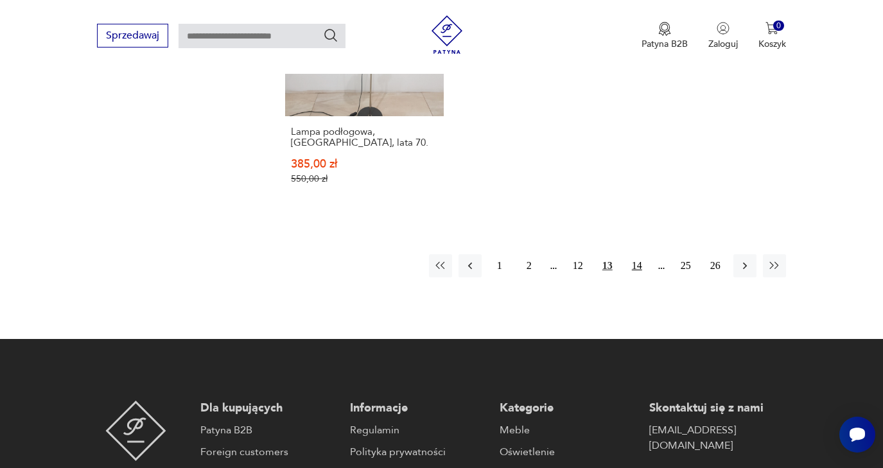
click at [638, 277] on button "14" at bounding box center [637, 265] width 23 height 23
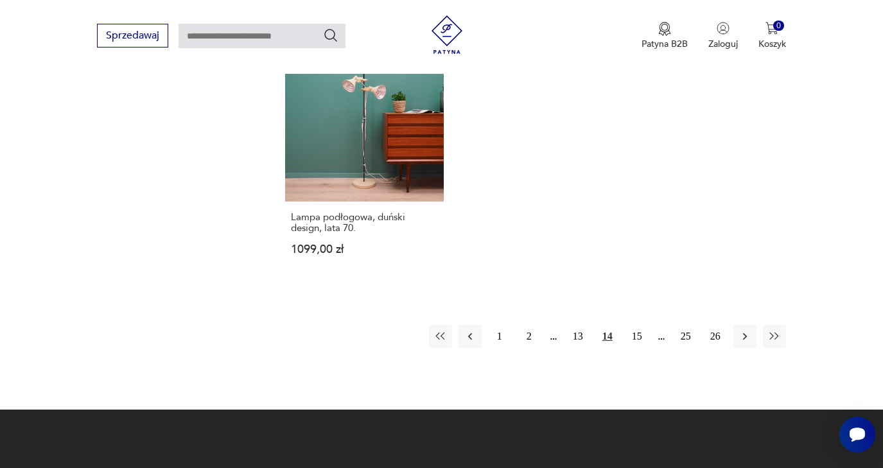
scroll to position [1869, 0]
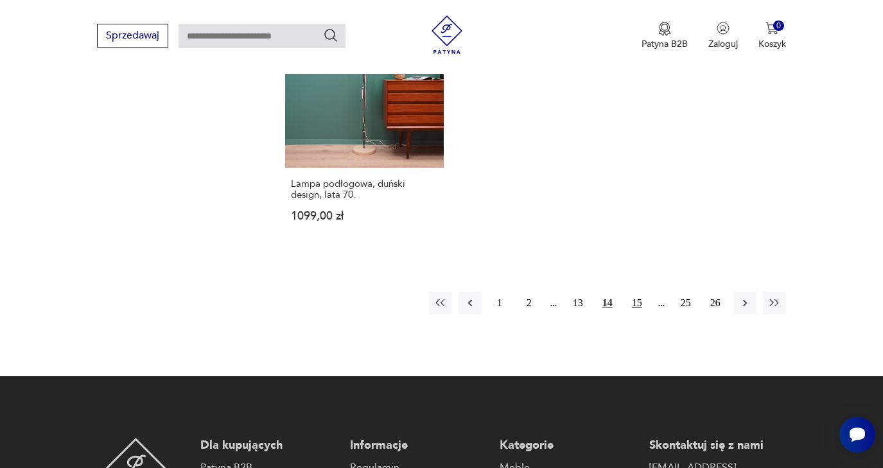
click at [636, 315] on button "15" at bounding box center [637, 303] width 23 height 23
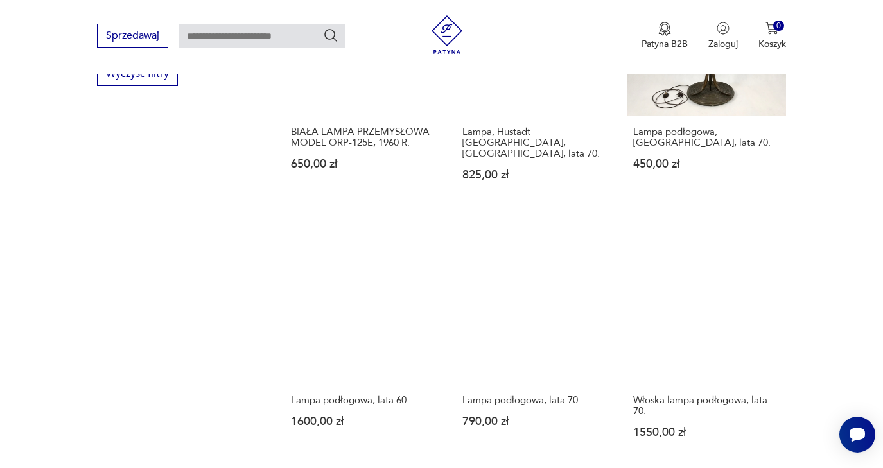
scroll to position [1581, 0]
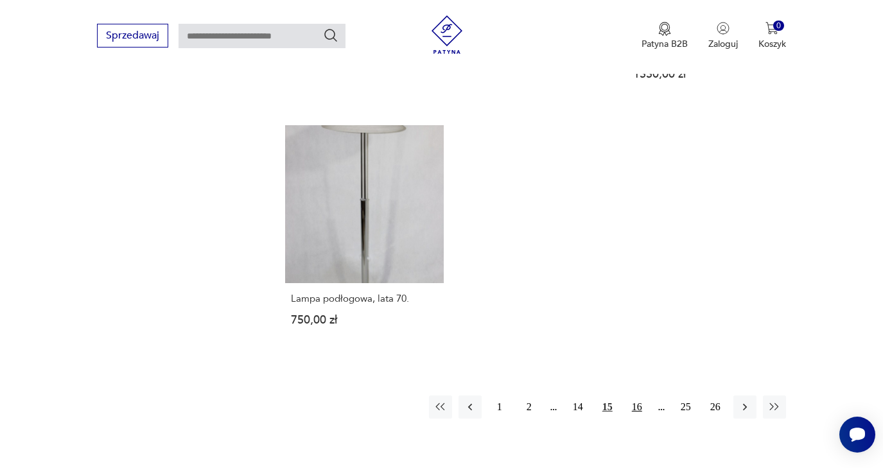
click at [638, 419] on button "16" at bounding box center [637, 407] width 23 height 23
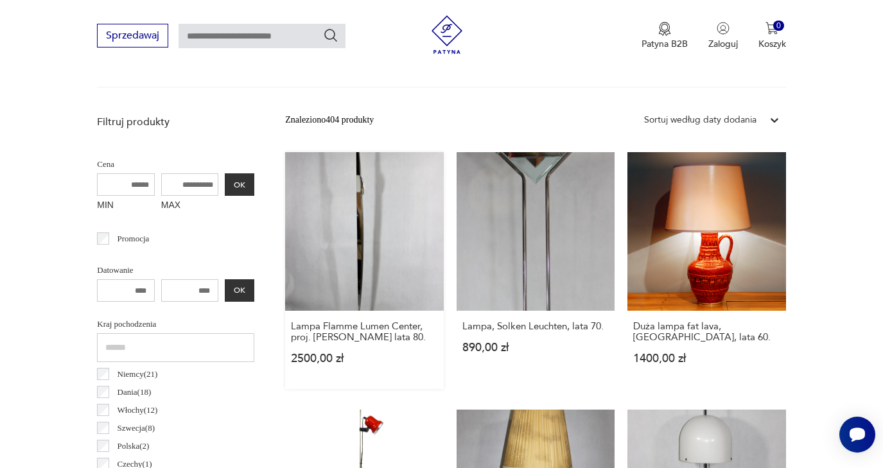
click at [313, 226] on link "Lampa Flamme Lumen Center, proj. [PERSON_NAME] lata 80. 2500,00 zł" at bounding box center [364, 270] width 159 height 237
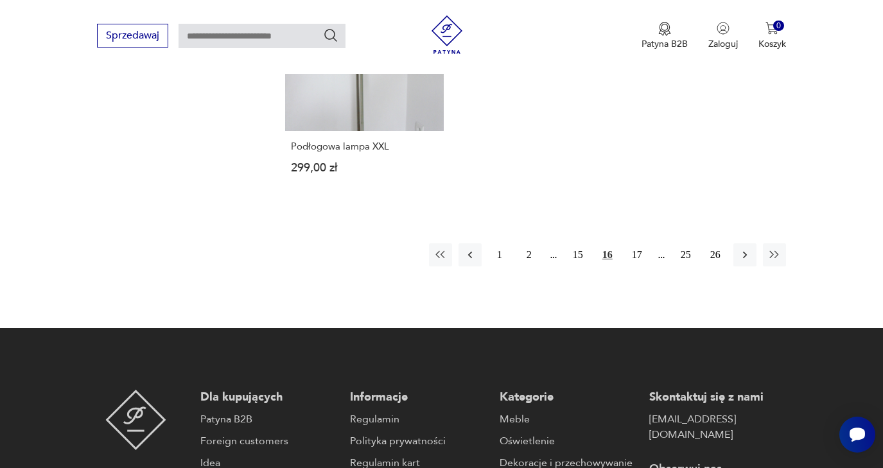
scroll to position [1888, 0]
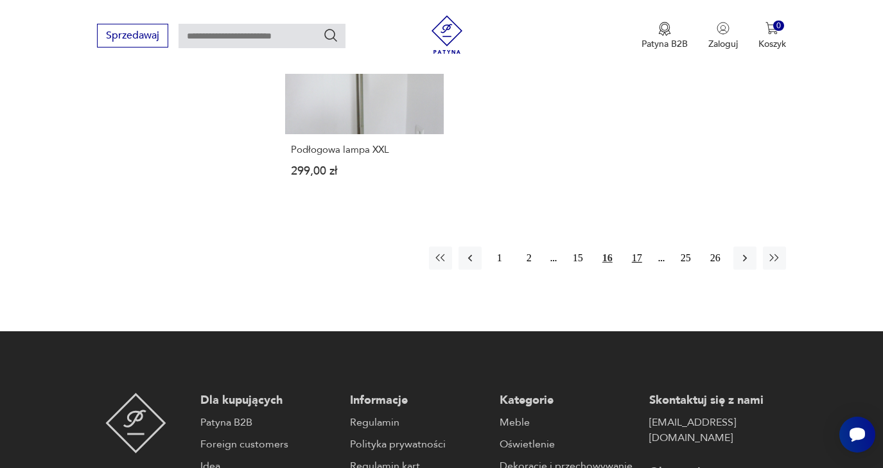
click at [637, 270] on button "17" at bounding box center [637, 258] width 23 height 23
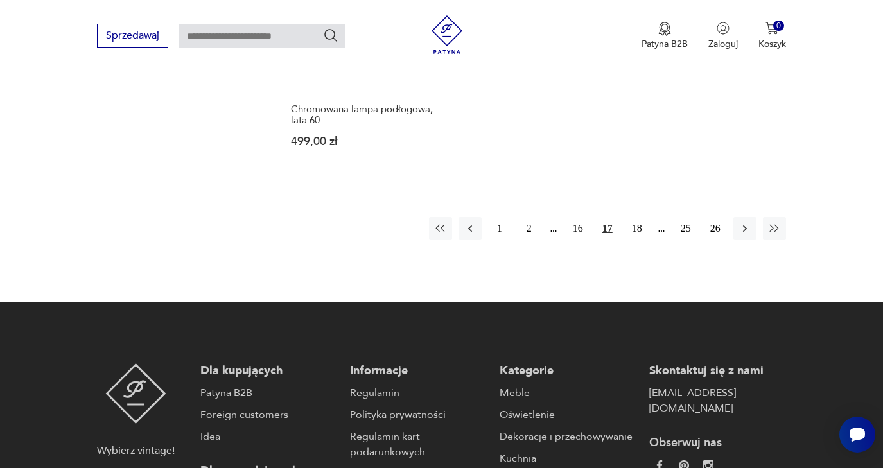
scroll to position [1950, 0]
click at [638, 240] on button "18" at bounding box center [637, 228] width 23 height 23
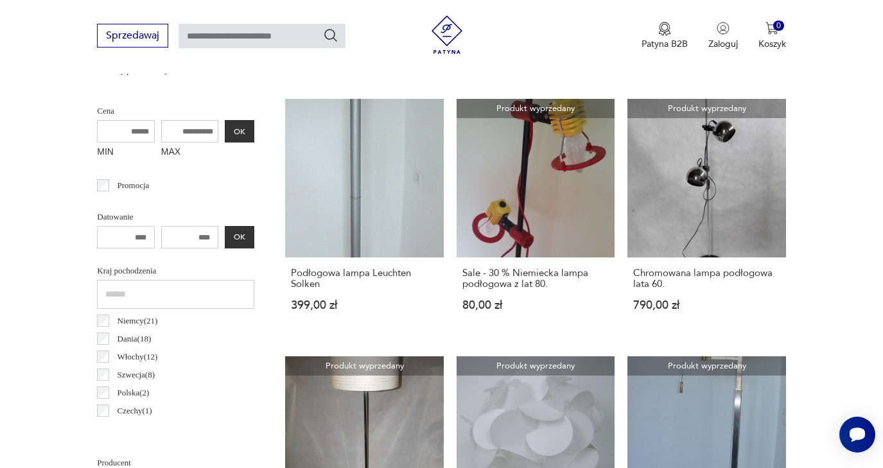
scroll to position [342, 0]
